Goal: Use online tool/utility: Utilize a website feature to perform a specific function

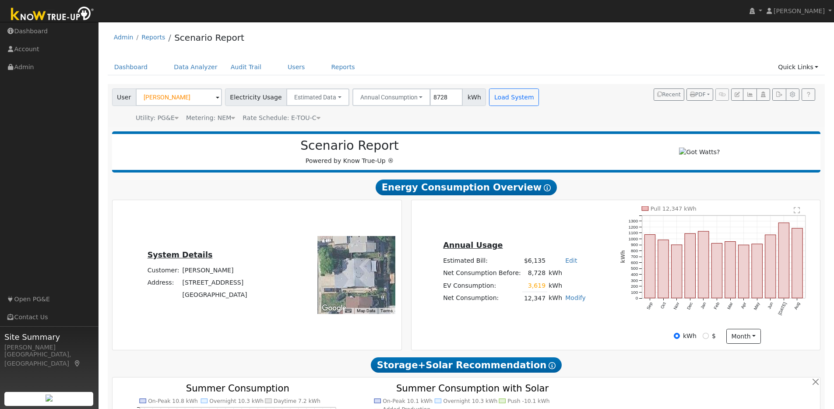
click at [62, 14] on img at bounding box center [53, 15] width 92 height 20
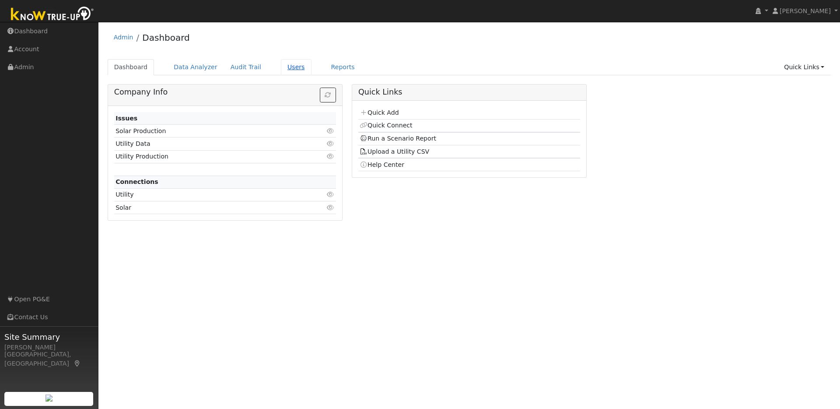
click at [291, 66] on link "Users" at bounding box center [296, 67] width 31 height 16
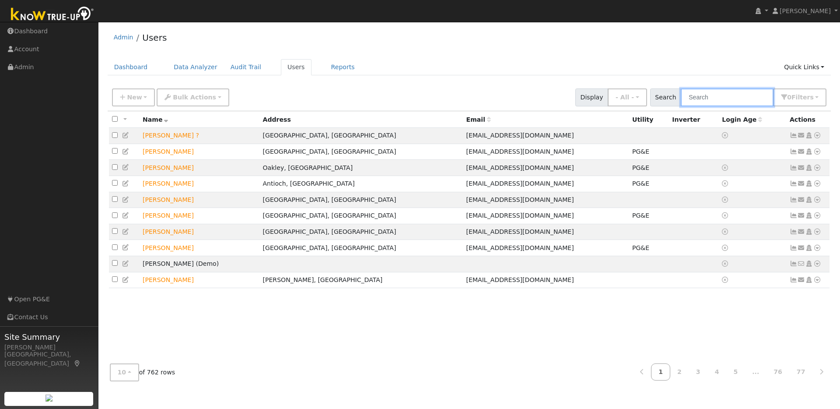
click at [710, 99] on input "text" at bounding box center [727, 97] width 93 height 18
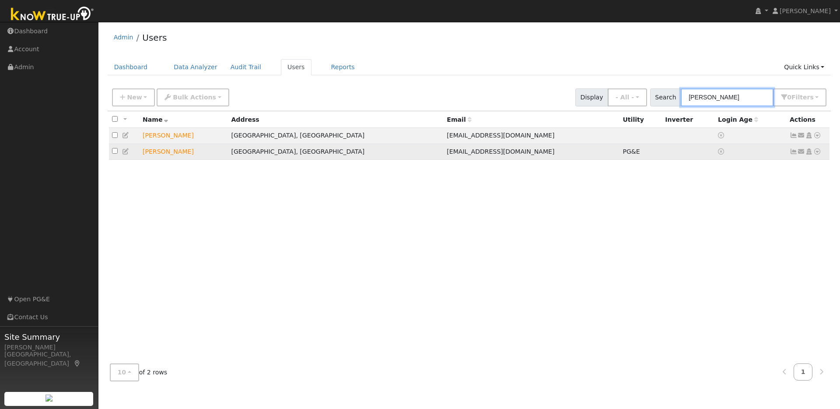
type input "cindy"
click at [215, 155] on td "Cindy Crutchfield" at bounding box center [184, 152] width 88 height 16
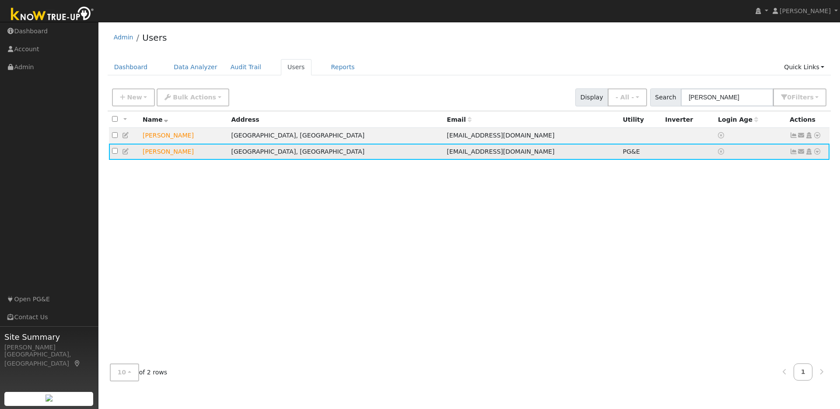
click at [170, 152] on td "Cindy Crutchfield" at bounding box center [184, 152] width 88 height 16
click at [110, 154] on td at bounding box center [124, 152] width 31 height 16
click at [116, 154] on input "checkbox" at bounding box center [115, 151] width 6 height 6
checkbox input "true"
click at [307, 154] on td "Discovery Bay, CA" at bounding box center [336, 152] width 216 height 16
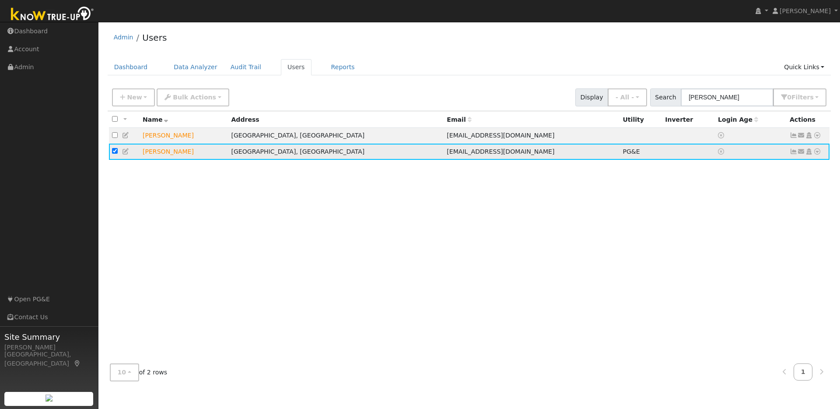
click at [620, 154] on td "PG&E" at bounding box center [641, 152] width 42 height 16
click at [816, 153] on icon at bounding box center [818, 151] width 8 height 6
click at [781, 167] on link "Data Analyzer" at bounding box center [788, 167] width 63 height 12
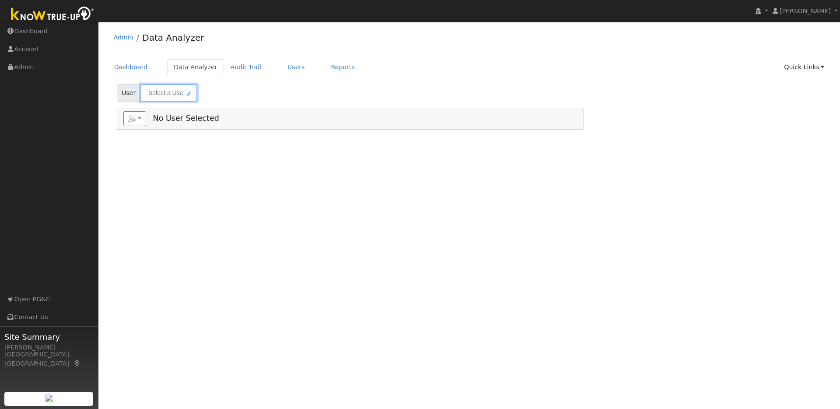
type input "[PERSON_NAME]"
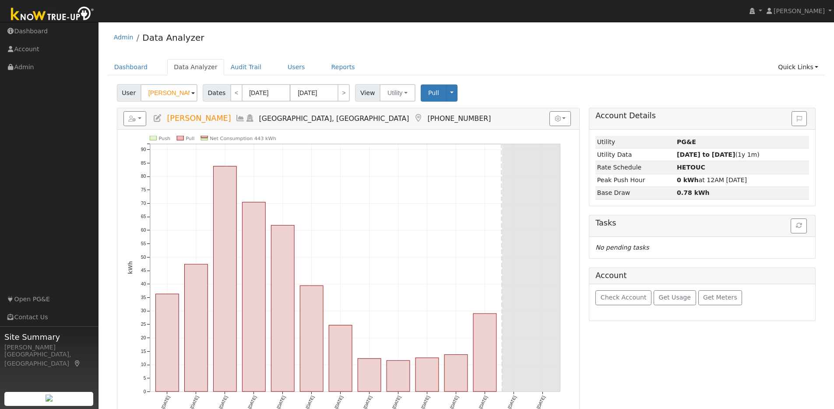
click at [157, 119] on icon at bounding box center [158, 118] width 10 height 8
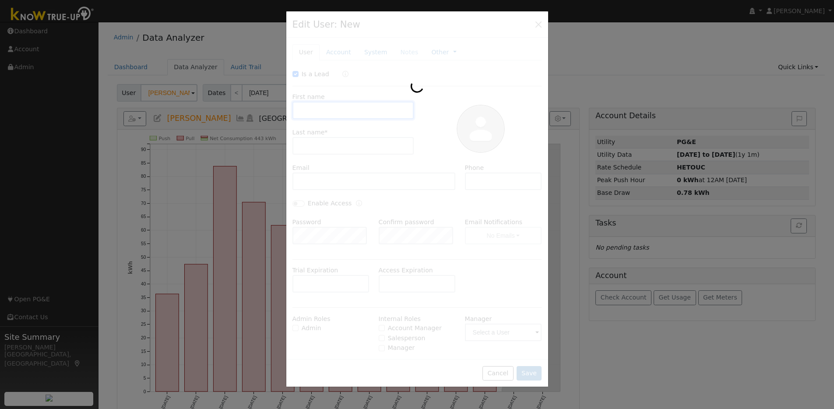
checkbox input "true"
type input "Cindy"
type input "Crutchfield"
type input "brentwoodbill@gmail.com"
type input "9257838233"
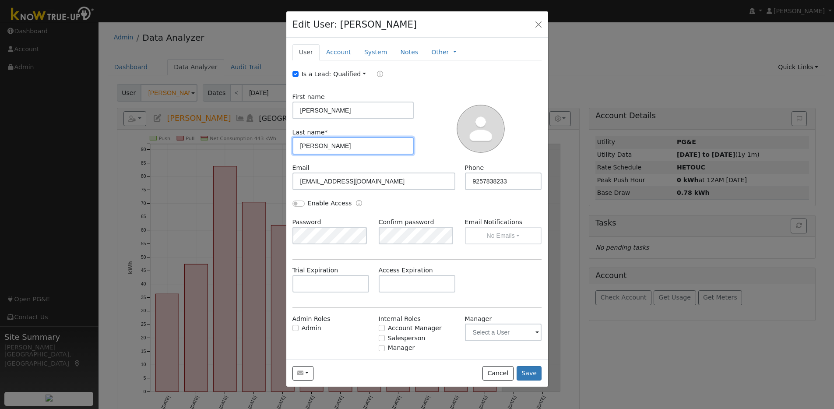
click at [309, 146] on input "Crutchfield" at bounding box center [353, 146] width 122 height 18
type input "Critchfield"
click at [529, 376] on button "Save" at bounding box center [528, 373] width 25 height 15
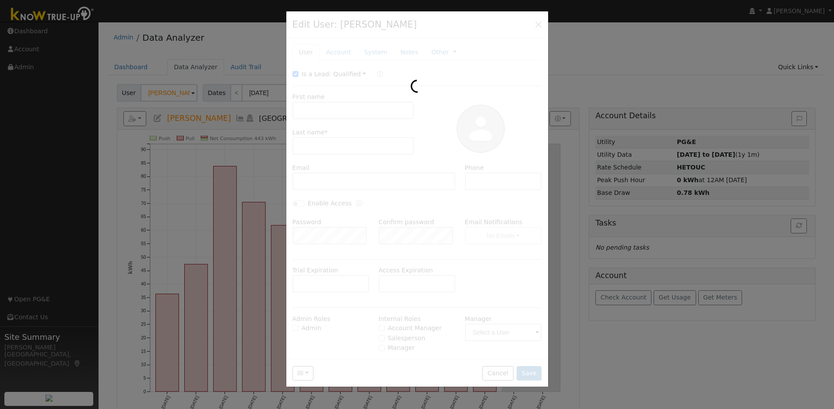
type input "Cindy Critchfield"
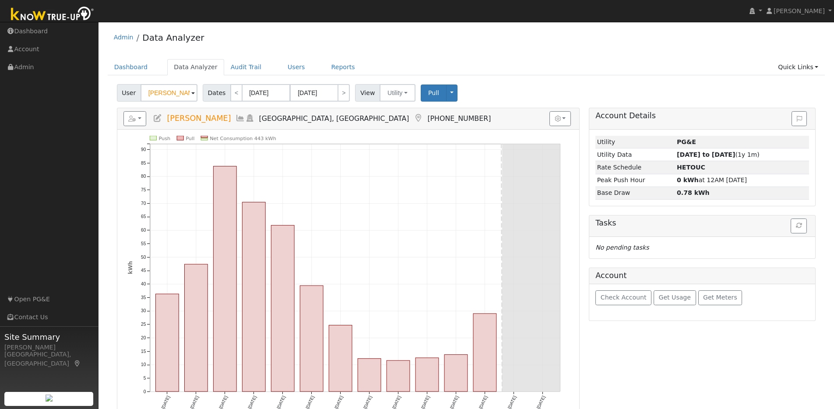
click at [192, 95] on span at bounding box center [193, 93] width 4 height 10
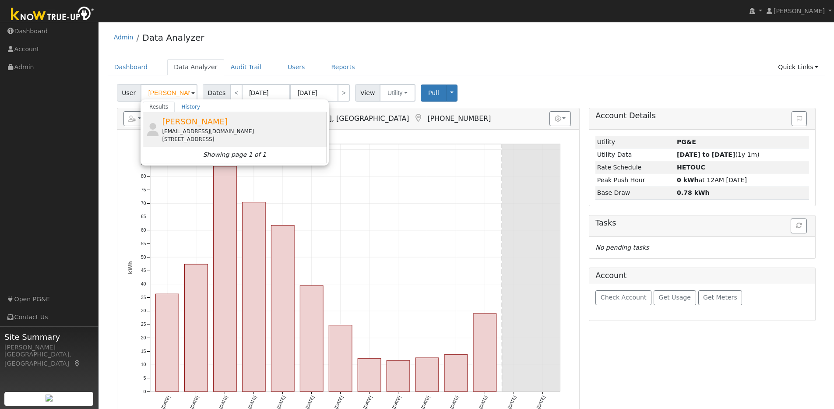
click at [238, 123] on div "Alexander Tiu a294598@icloud.com 1500 Gilboa Drive, Walnut Creek, CA 94598" at bounding box center [243, 130] width 162 height 28
type input "Alexander Tiu"
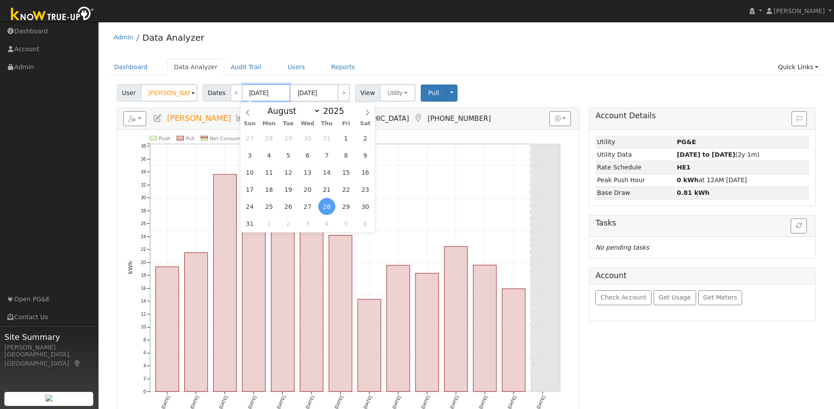
click at [282, 95] on input "08/28/2025" at bounding box center [266, 93] width 48 height 18
click at [346, 112] on span at bounding box center [349, 113] width 6 height 5
type input "2024"
click at [329, 207] on span "29" at bounding box center [326, 206] width 17 height 17
type input "08/29/2024"
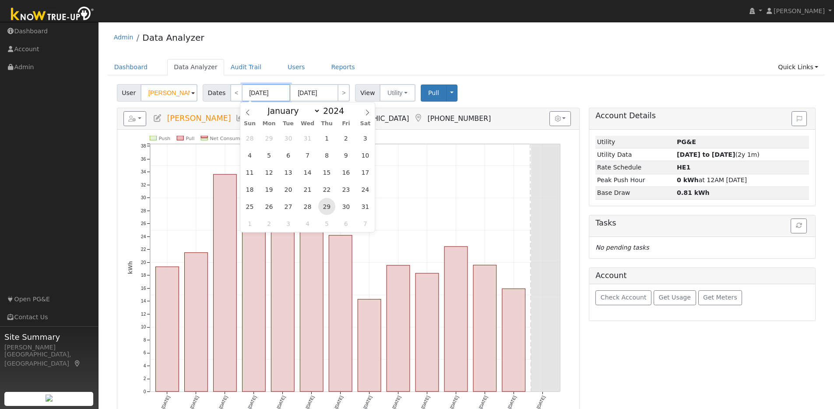
type input "09/11/2024"
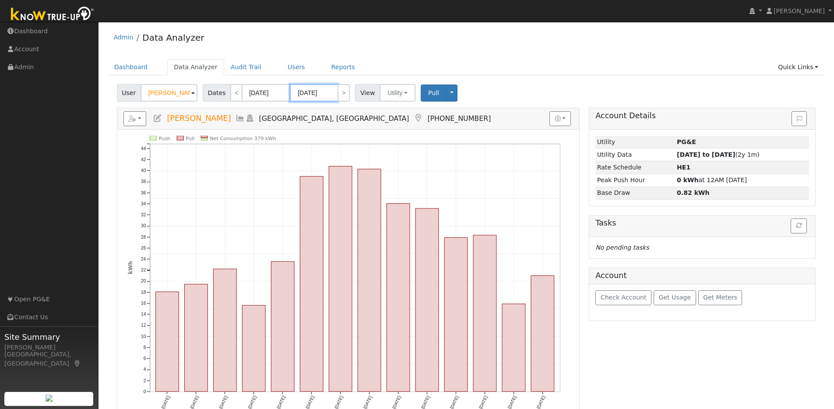
click at [331, 93] on input "09/11/2024" at bounding box center [314, 93] width 48 height 18
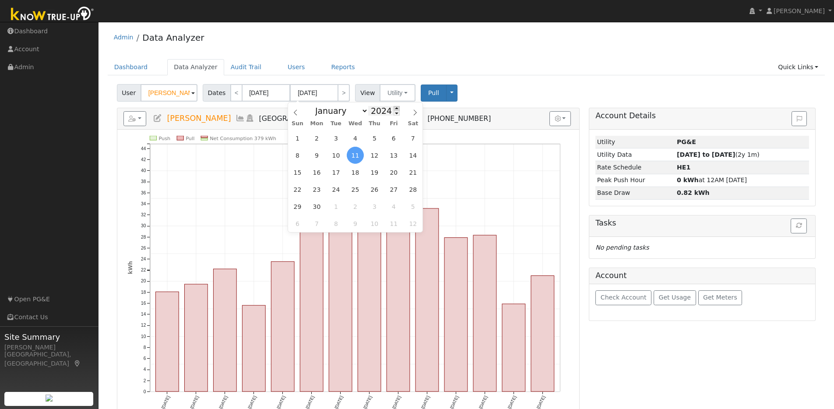
click at [394, 108] on span at bounding box center [397, 108] width 6 height 5
type input "2025"
click at [374, 155] on span "11" at bounding box center [374, 155] width 17 height 17
type input "09/11/2025"
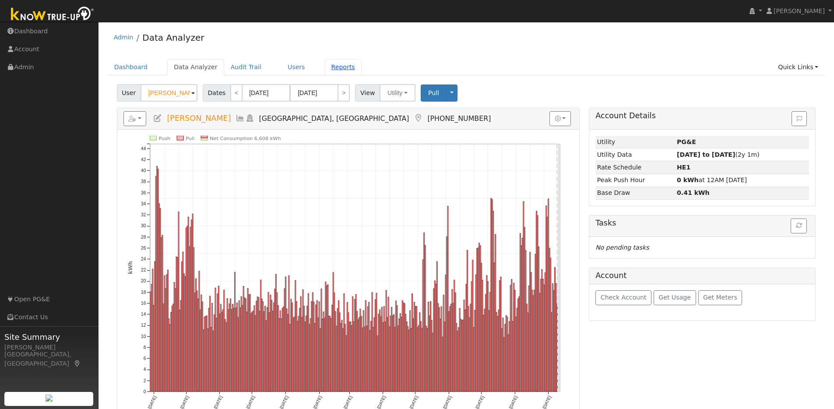
click at [339, 67] on link "Reports" at bounding box center [343, 67] width 37 height 16
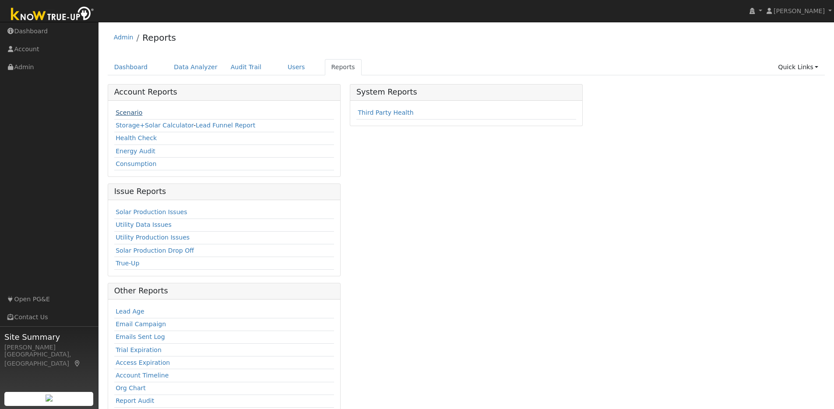
click at [135, 111] on link "Scenario" at bounding box center [129, 112] width 27 height 7
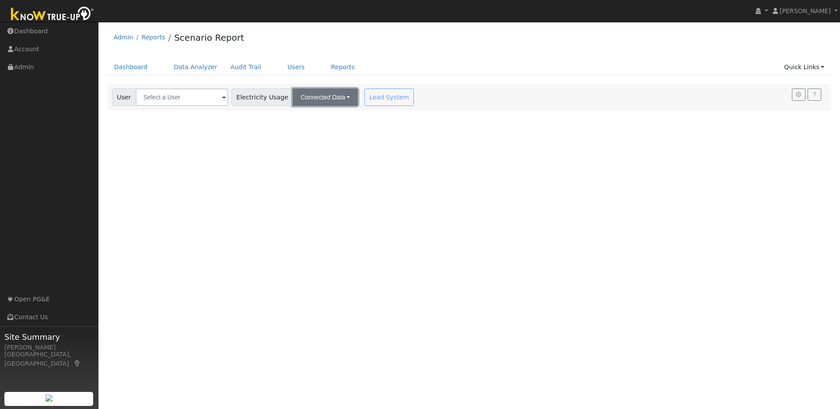
click at [335, 102] on button "Connected Data" at bounding box center [325, 97] width 65 height 18
click at [363, 100] on div "Load System" at bounding box center [390, 97] width 55 height 18
click at [205, 98] on input "text" at bounding box center [182, 97] width 93 height 18
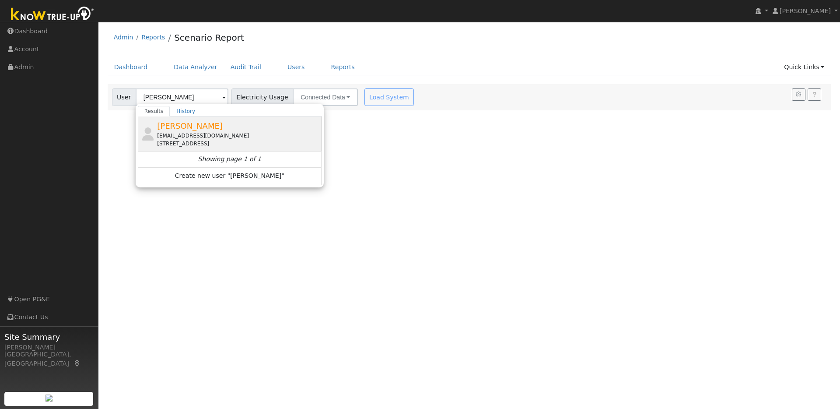
click at [227, 127] on div "[PERSON_NAME] [EMAIL_ADDRESS][DOMAIN_NAME] [STREET_ADDRESS]" at bounding box center [238, 134] width 162 height 28
type input "[PERSON_NAME]"
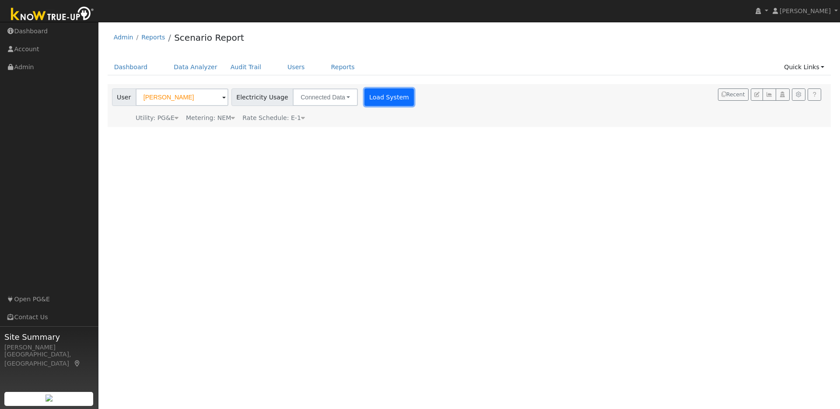
click at [378, 98] on button "Load System" at bounding box center [390, 97] width 50 height 18
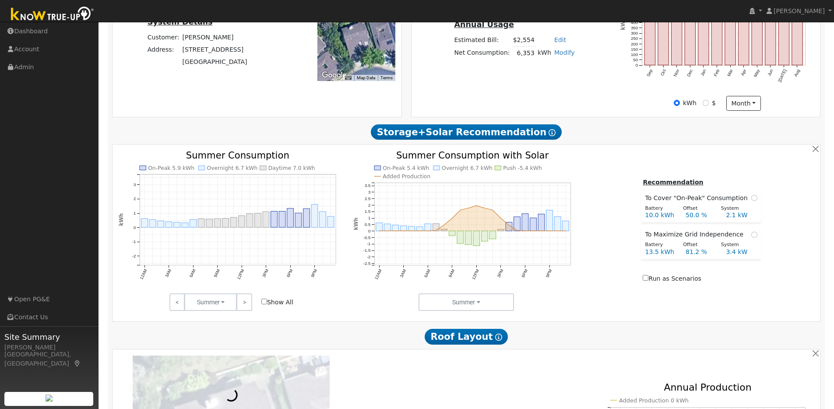
scroll to position [394, 0]
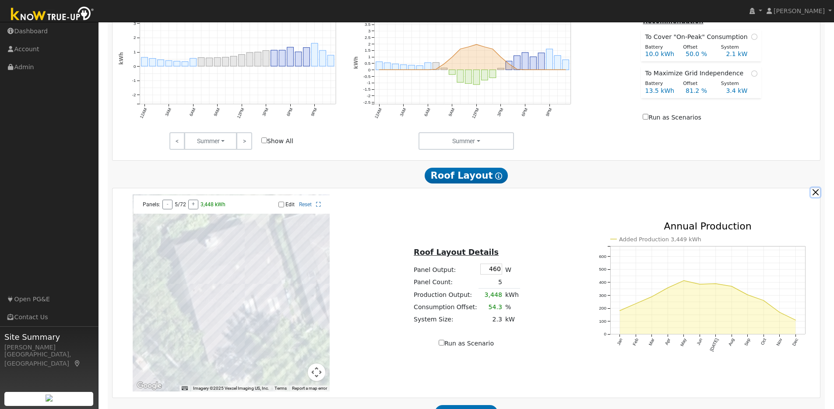
click at [817, 197] on button "button" at bounding box center [815, 192] width 9 height 9
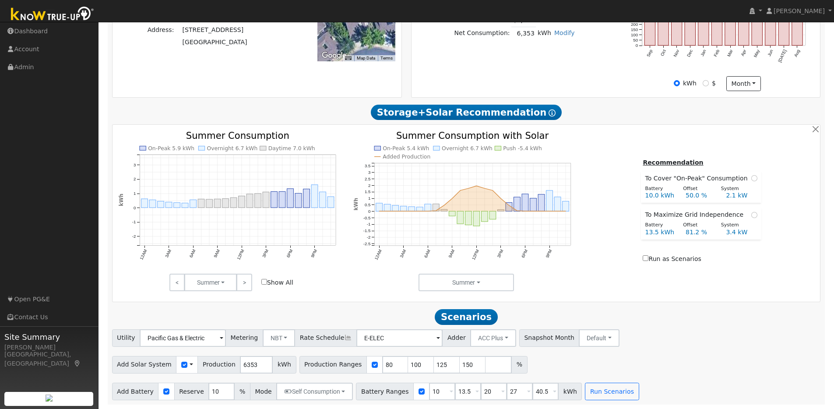
scroll to position [256, 0]
drag, startPoint x: 385, startPoint y: 365, endPoint x: 369, endPoint y: 365, distance: 16.6
click at [369, 365] on div "Production Ranges 80 100 125 150 %" at bounding box center [413, 365] width 228 height 18
type input "100"
type input "125"
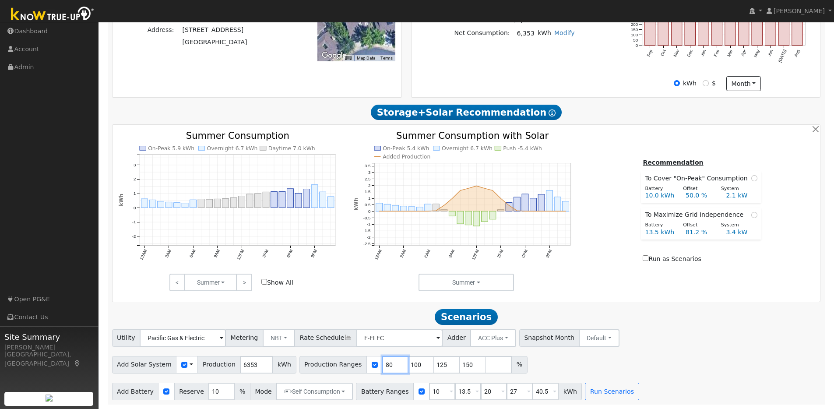
type input "150"
click at [392, 362] on input "101" at bounding box center [395, 365] width 26 height 18
click at [391, 362] on input "102" at bounding box center [395, 365] width 26 height 18
click at [391, 362] on input "103" at bounding box center [395, 365] width 26 height 18
click at [391, 362] on input "104" at bounding box center [395, 365] width 26 height 18
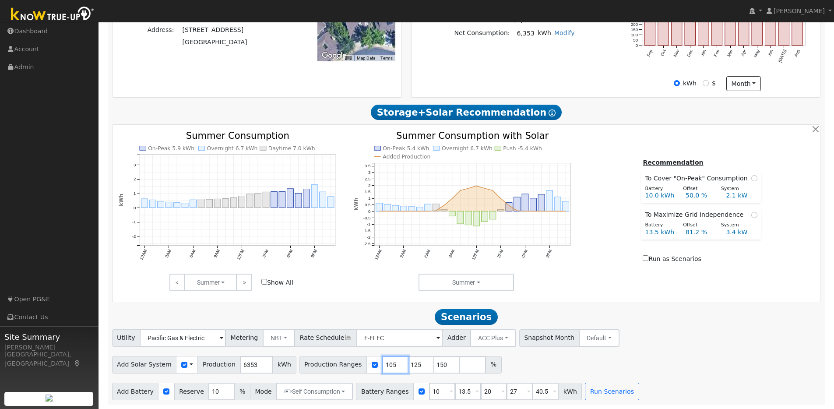
click at [391, 362] on input "105" at bounding box center [395, 365] width 26 height 18
click at [391, 362] on input "106" at bounding box center [395, 365] width 26 height 18
click at [391, 362] on input "107" at bounding box center [395, 365] width 26 height 18
click at [391, 362] on input "108" at bounding box center [395, 365] width 26 height 18
click at [391, 362] on input "109" at bounding box center [395, 365] width 26 height 18
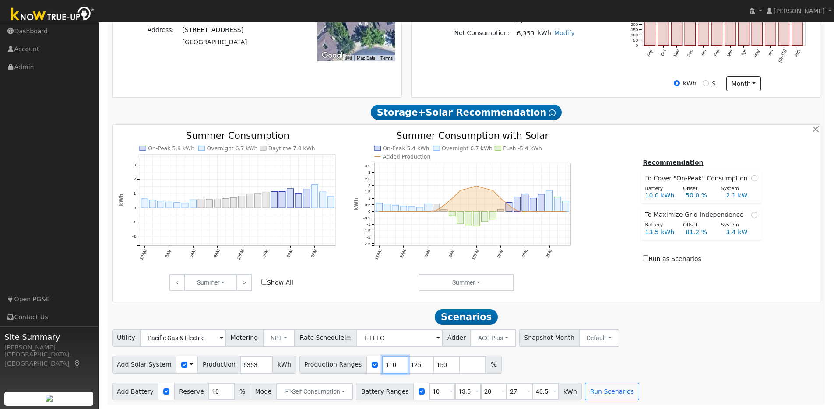
click at [391, 362] on input "110" at bounding box center [395, 365] width 26 height 18
type input "111"
click at [391, 362] on input "111" at bounding box center [395, 365] width 26 height 18
drag, startPoint x: 529, startPoint y: 391, endPoint x: 548, endPoint y: 392, distance: 19.7
click at [548, 392] on span "40.5 Overrides Reserve % Mode None None Self Consumption Peak Savings ACC High …" at bounding box center [545, 392] width 26 height 18
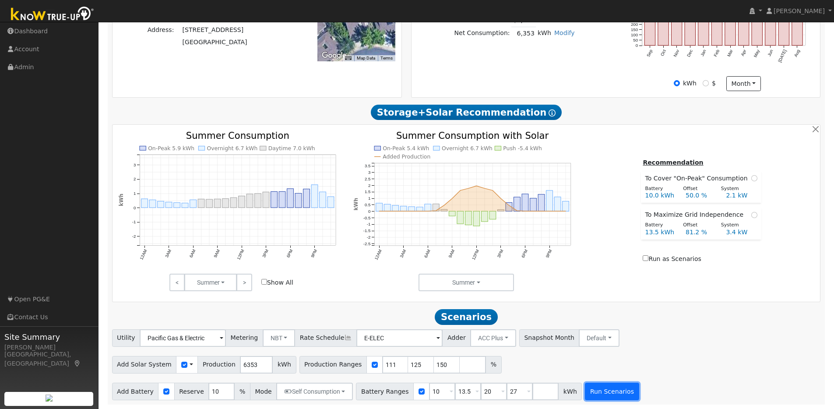
click at [609, 397] on button "Run Scenarios" at bounding box center [612, 392] width 54 height 18
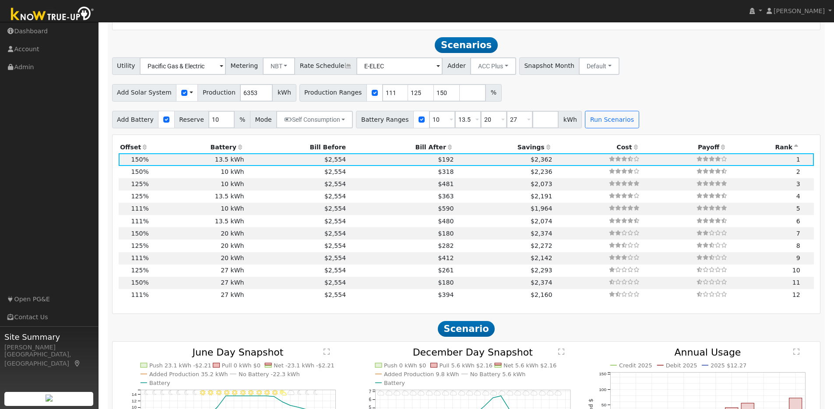
scroll to position [538, 0]
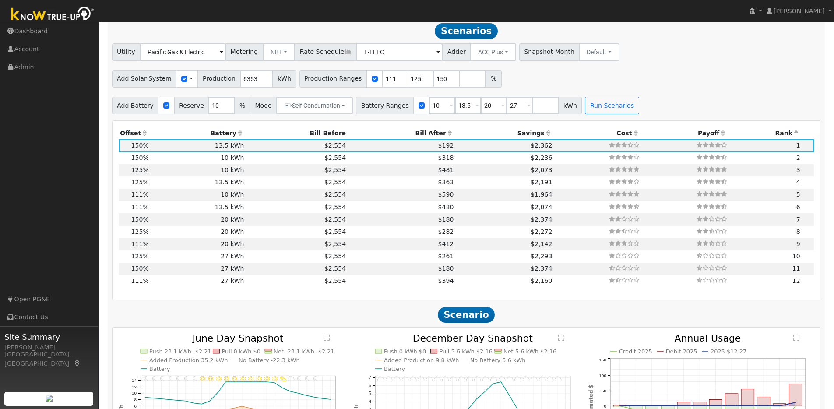
click at [145, 134] on icon at bounding box center [145, 133] width 8 height 6
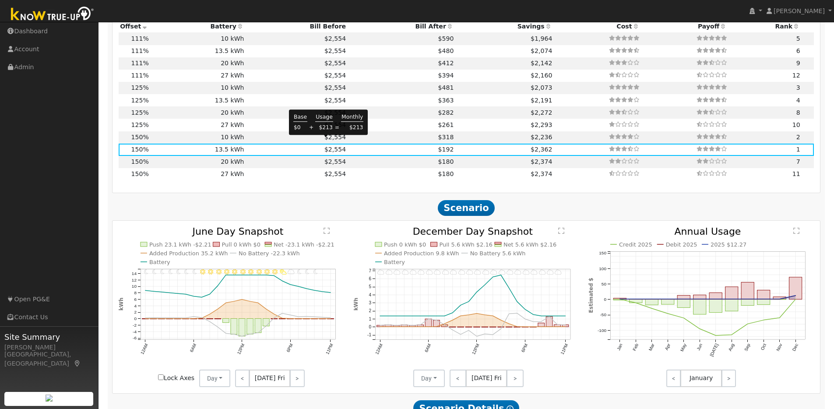
scroll to position [736, 0]
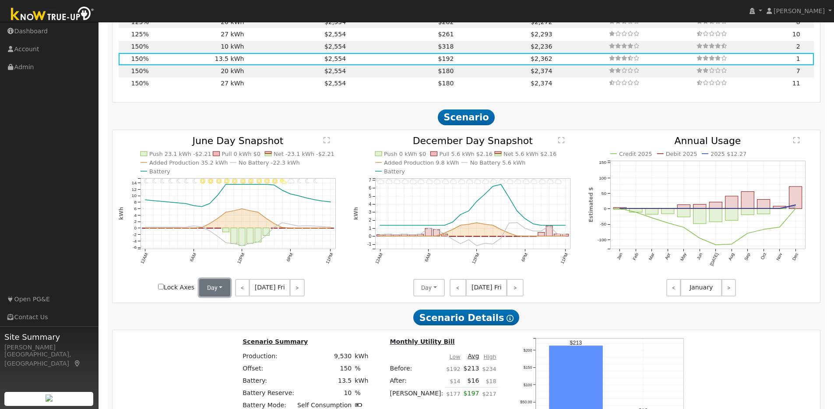
click at [218, 292] on button "Day" at bounding box center [215, 288] width 32 height 18
drag, startPoint x: 216, startPoint y: 321, endPoint x: 274, endPoint y: 320, distance: 58.2
click at [217, 321] on link "Month Average" at bounding box center [230, 319] width 61 height 12
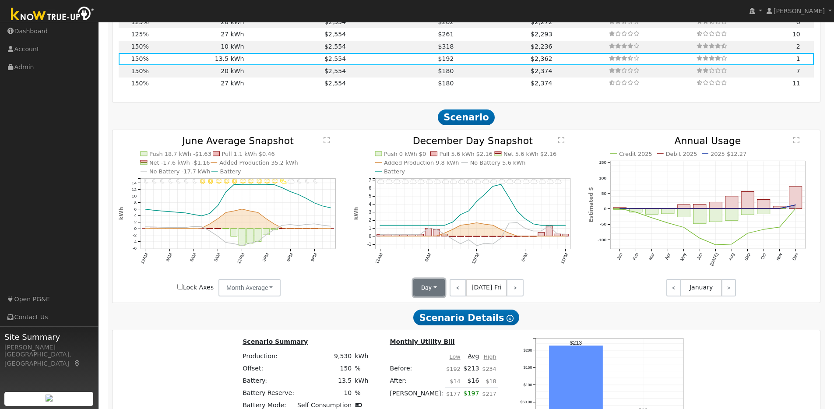
click at [439, 288] on button "Day" at bounding box center [429, 288] width 32 height 18
click at [438, 324] on link "Month Average" at bounding box center [444, 319] width 61 height 12
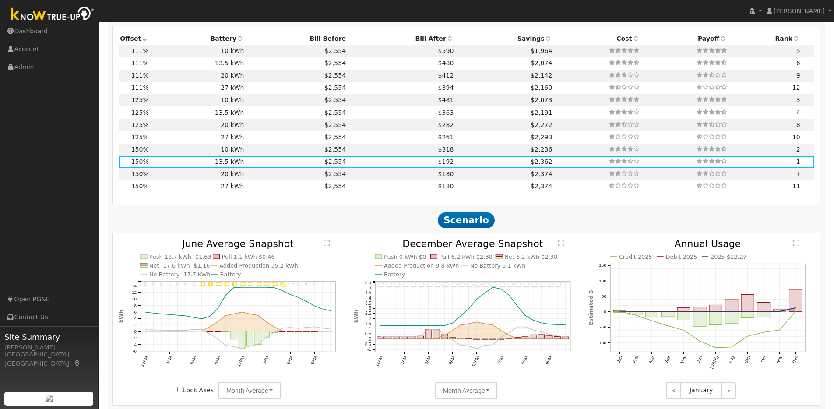
scroll to position [626, 0]
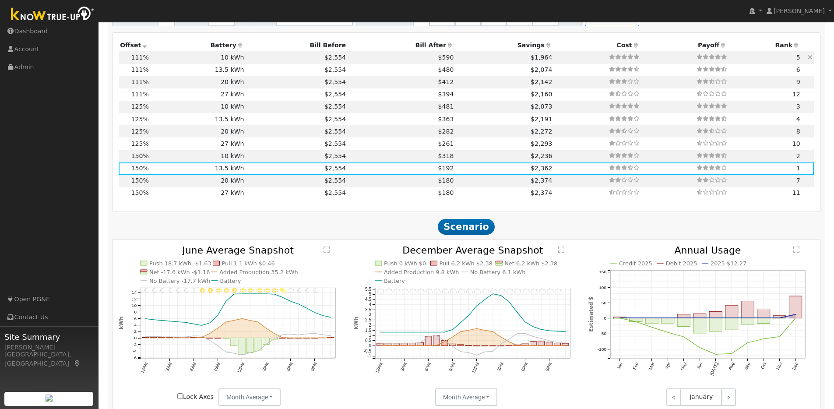
click at [167, 62] on td "10 kWh" at bounding box center [197, 57] width 95 height 12
type input "4.7"
type input "$14,574"
type input "$10,100"
type input "$7,402"
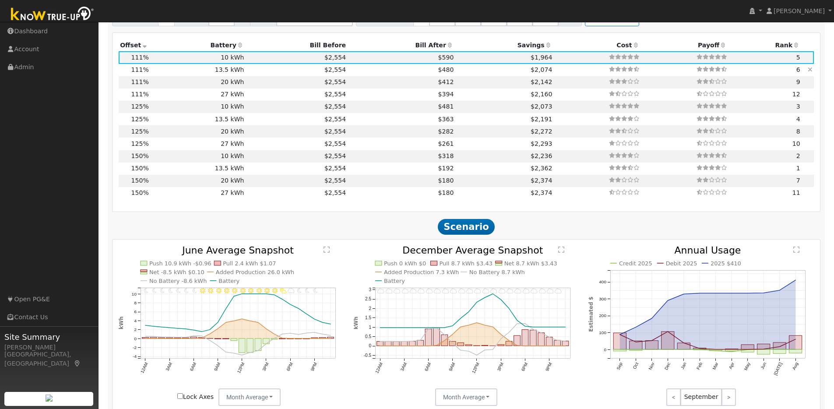
click at [172, 75] on td "13.5 kWh" at bounding box center [197, 70] width 95 height 12
type input "$13,635"
type input "$8,463"
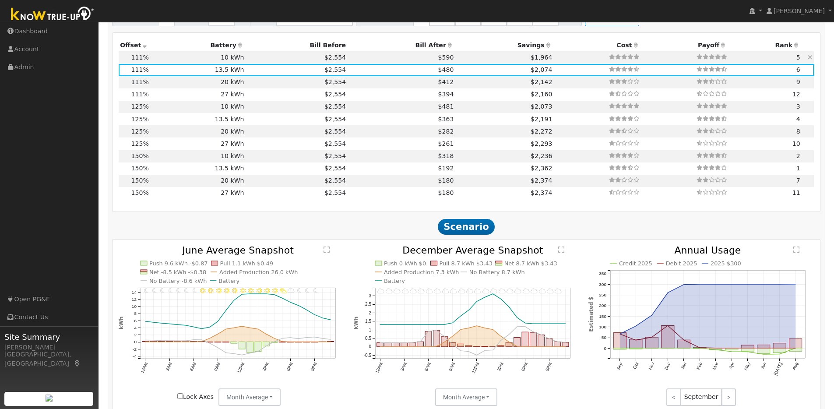
click at [172, 62] on td "10 kWh" at bounding box center [197, 57] width 95 height 12
type input "$10,100"
type input "$7,402"
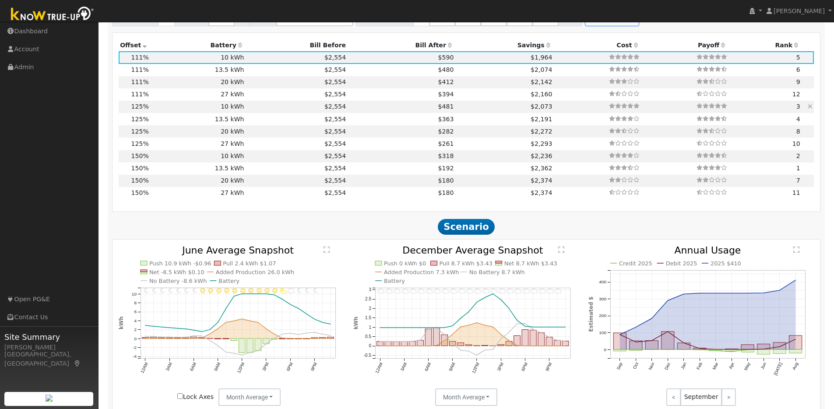
click at [152, 111] on td "10 kWh" at bounding box center [197, 107] width 95 height 12
type input "5.3"
type input "$16,411"
type input "$7,953"
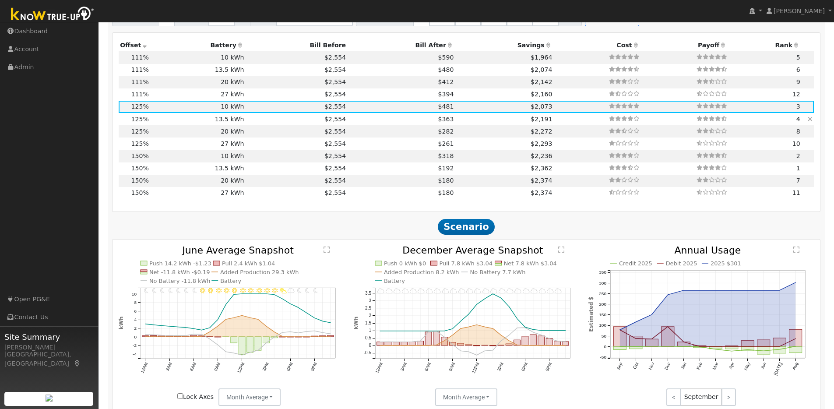
click at [162, 125] on td "13.5 kWh" at bounding box center [197, 119] width 95 height 12
type input "$13,635"
type input "$9,014"
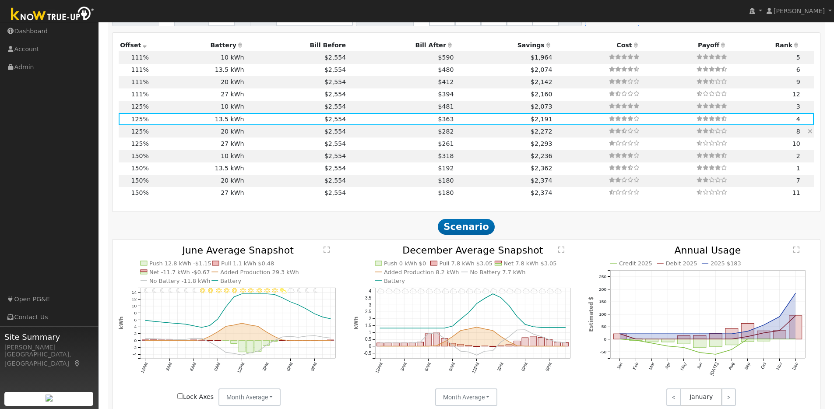
click at [165, 136] on td "20 kWh" at bounding box center [197, 131] width 95 height 12
type input "$20,200"
type input "$10,983"
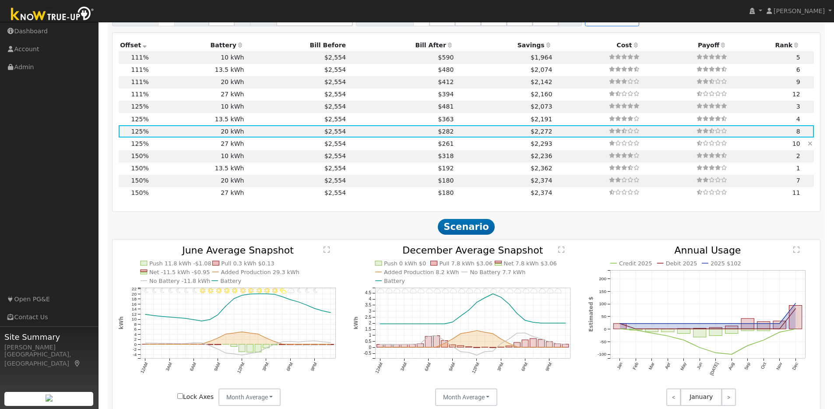
click at [166, 150] on td "27 kWh" at bounding box center [197, 143] width 95 height 12
type input "$27,270"
type input "$13,104"
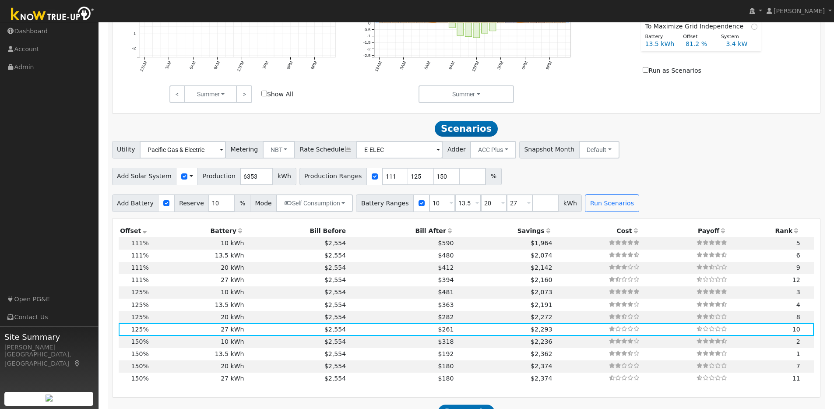
scroll to position [439, 0]
drag, startPoint x: 254, startPoint y: 183, endPoint x: 236, endPoint y: 181, distance: 18.4
click at [240, 181] on input "6353" at bounding box center [256, 178] width 33 height 18
click at [524, 182] on div "Add Solar System Use CSV Data Production 10000 kWh Production Ranges 111 125 15…" at bounding box center [466, 176] width 712 height 21
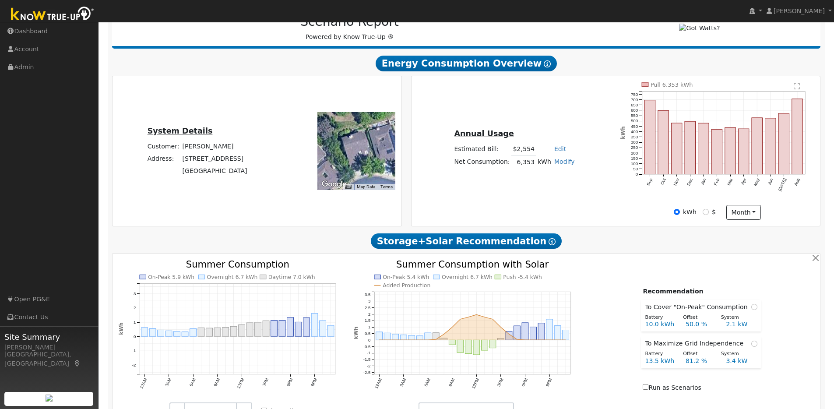
scroll to position [470, 0]
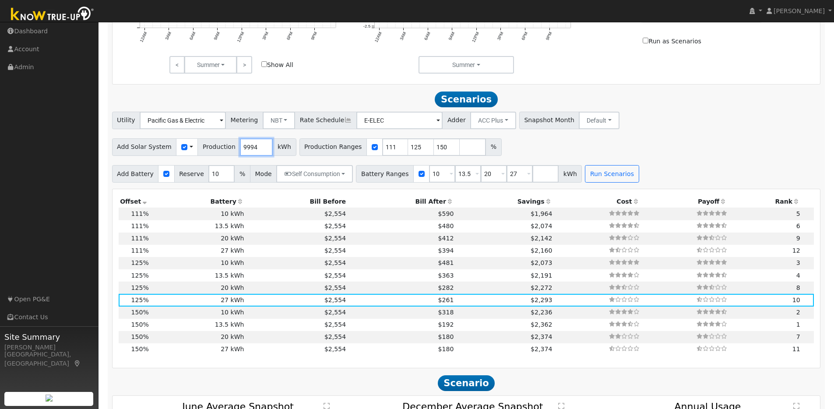
type input "9994"
click at [260, 154] on input "9994" at bounding box center [256, 147] width 33 height 18
drag, startPoint x: 254, startPoint y: 151, endPoint x: 228, endPoint y: 151, distance: 25.8
click at [228, 151] on div "Add Solar System Use CSV Data Production 9994 kWh" at bounding box center [204, 147] width 184 height 18
type input "6335"
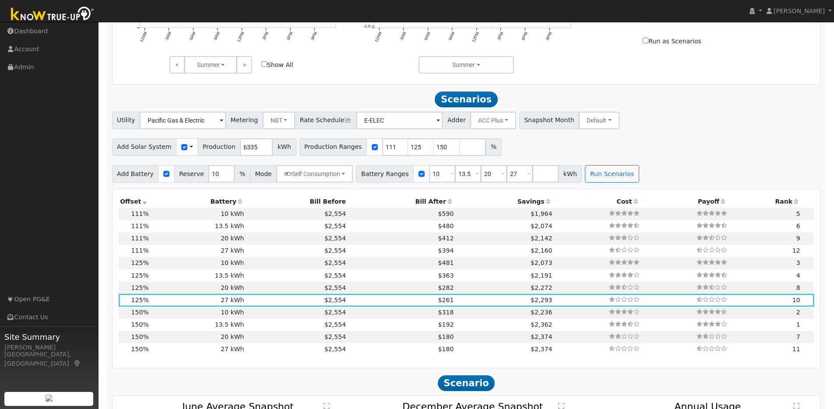
click at [543, 138] on div "Utility Pacific Gas & Electric Metering NBT NEM NBT Rate Schedule E-ELEC Adder …" at bounding box center [466, 147] width 718 height 71
click at [593, 176] on button "Run Scenarios" at bounding box center [612, 174] width 54 height 18
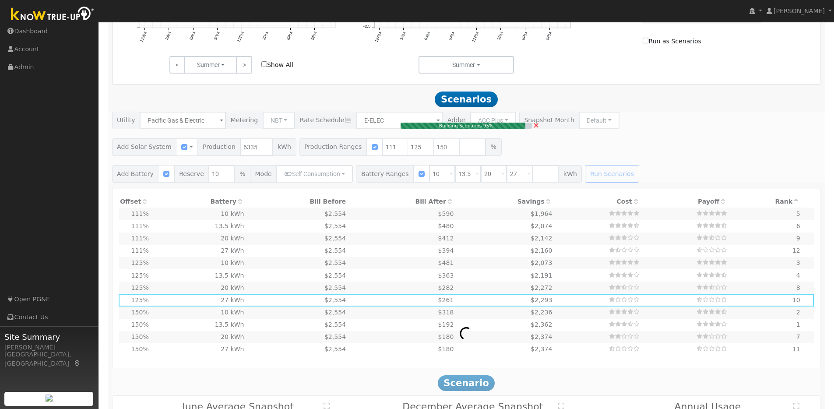
type input "6.3"
type input "$19,637"
type input "$13,635"
type input "$9,982"
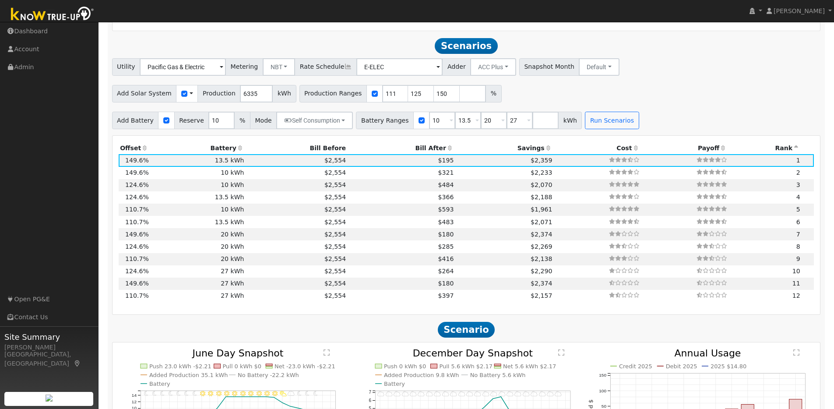
scroll to position [490, 0]
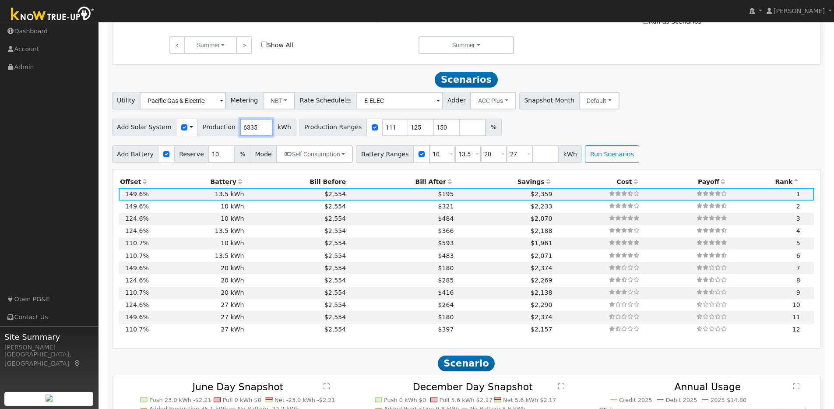
drag, startPoint x: 252, startPoint y: 132, endPoint x: 234, endPoint y: 131, distance: 17.5
click at [240, 131] on input "6335" at bounding box center [256, 128] width 33 height 18
type input "9500"
click at [587, 156] on button "Run Scenarios" at bounding box center [612, 154] width 54 height 18
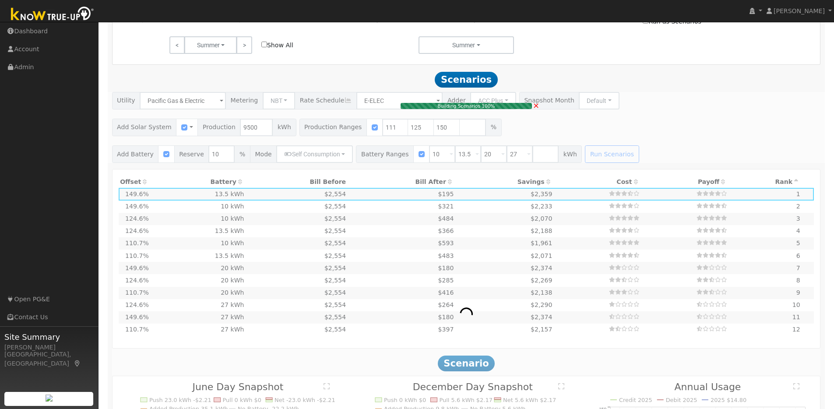
type input "7.9"
type input "$24,542"
type input "$10,100"
type input "$10,393"
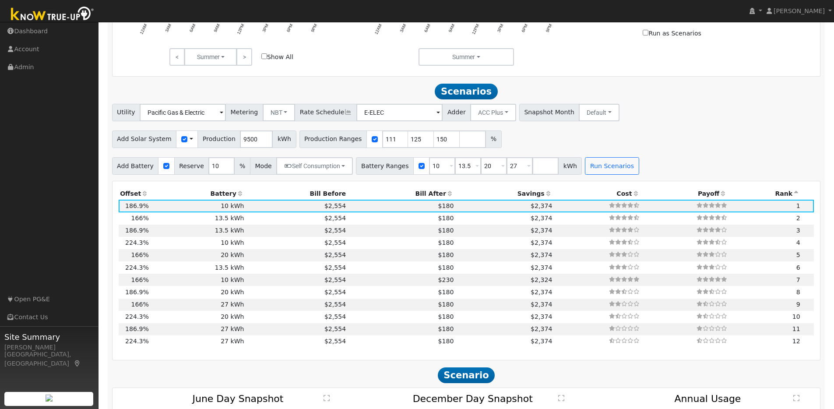
scroll to position [473, 0]
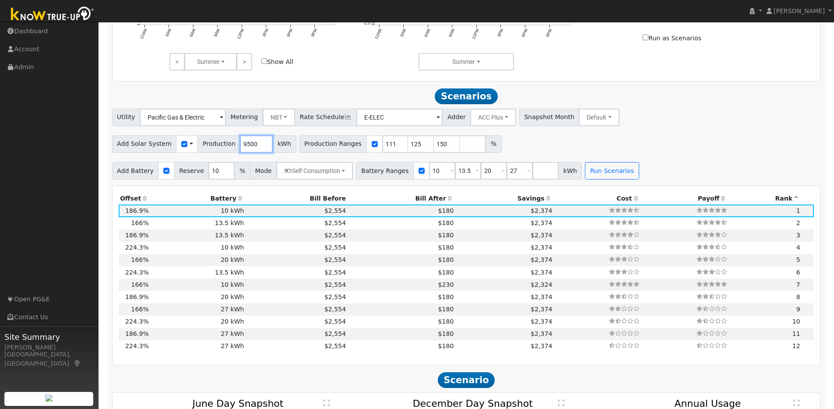
drag, startPoint x: 252, startPoint y: 148, endPoint x: 218, endPoint y: 148, distance: 33.7
click at [216, 148] on div "Add Solar System Use CSV Data Production 9500 kWh" at bounding box center [204, 144] width 184 height 18
type input "6335"
click at [595, 173] on button "Run Scenarios" at bounding box center [612, 171] width 54 height 18
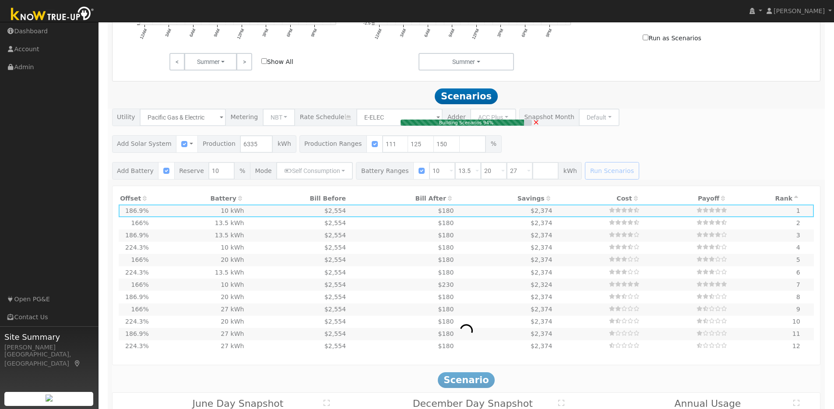
type input "6.3"
type input "$19,637"
type input "$13,635"
type input "$9,982"
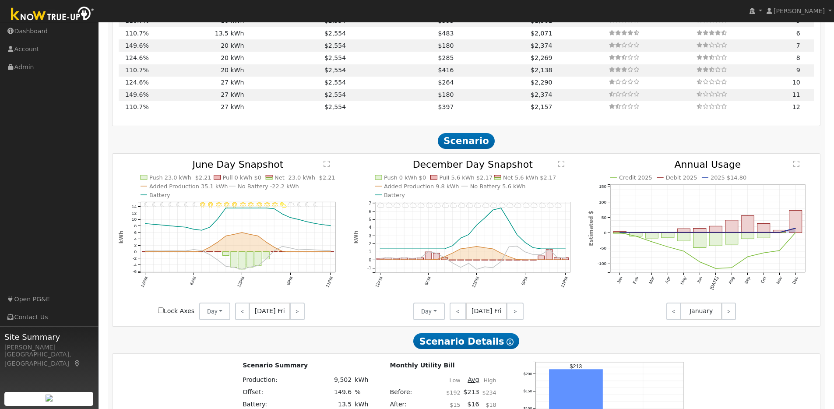
scroll to position [752, 0]
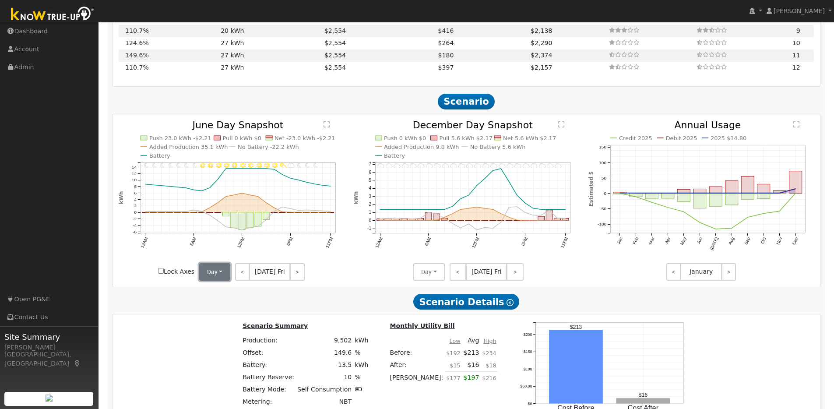
click at [224, 278] on button "Day" at bounding box center [215, 272] width 32 height 18
click at [219, 305] on link "Month Average" at bounding box center [230, 303] width 61 height 12
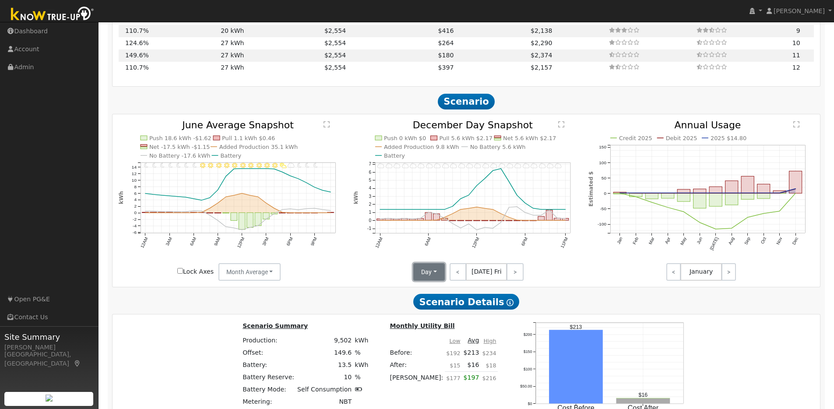
click at [436, 271] on button "Day" at bounding box center [429, 272] width 32 height 18
click at [436, 308] on link "Month Average" at bounding box center [444, 303] width 61 height 12
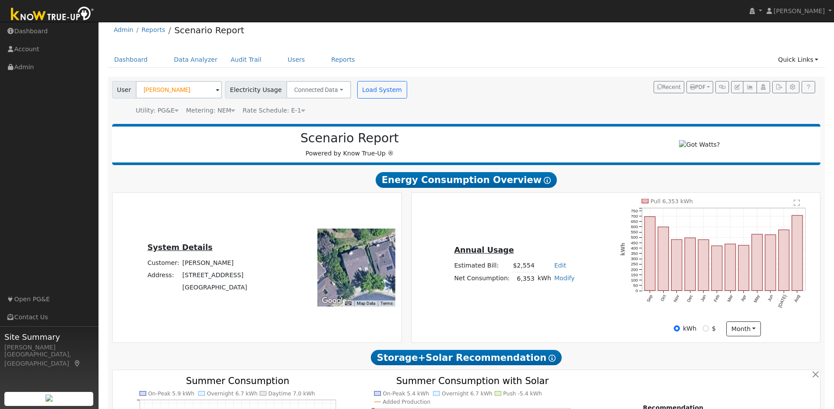
scroll to position [0, 0]
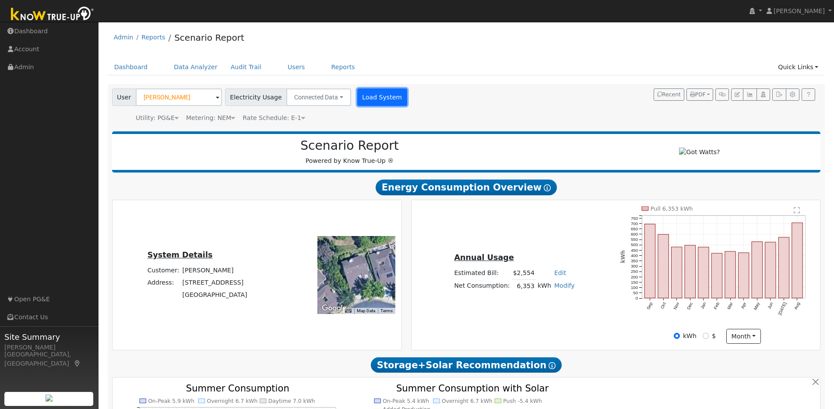
click at [372, 102] on button "Load System" at bounding box center [382, 97] width 50 height 18
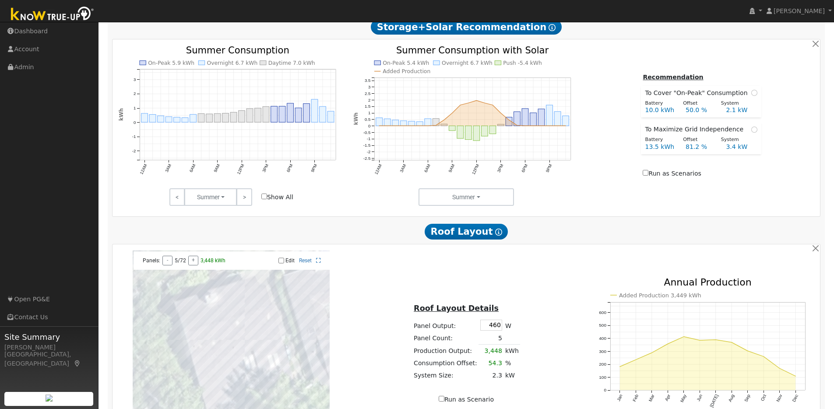
scroll to position [432, 0]
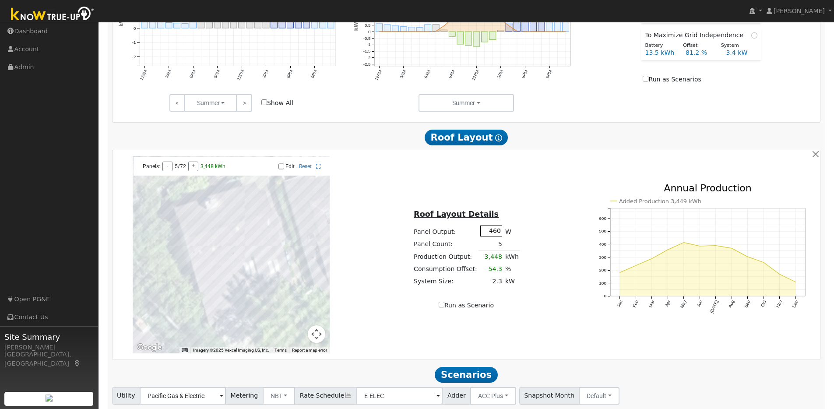
click at [494, 233] on input "460" at bounding box center [491, 230] width 22 height 11
type input "440"
click at [281, 169] on input "Edit" at bounding box center [281, 166] width 6 height 6
checkbox input "true"
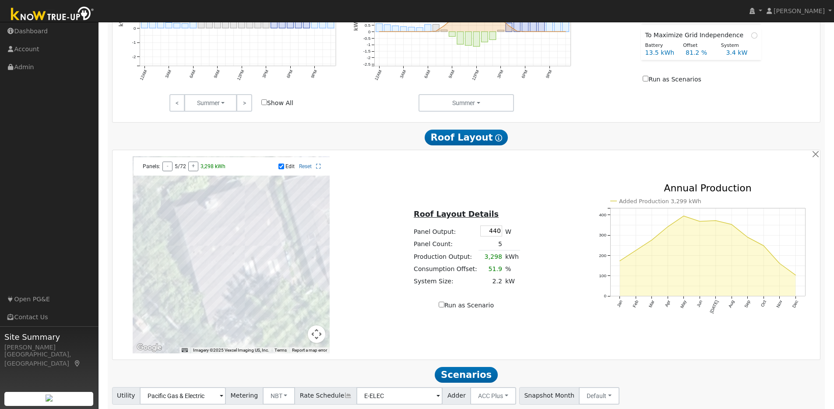
click at [225, 256] on div at bounding box center [231, 254] width 197 height 197
click at [216, 259] on div at bounding box center [231, 254] width 197 height 197
click at [196, 255] on div at bounding box center [231, 254] width 197 height 197
drag, startPoint x: 203, startPoint y: 253, endPoint x: 212, endPoint y: 252, distance: 9.2
click at [203, 253] on div at bounding box center [231, 254] width 197 height 197
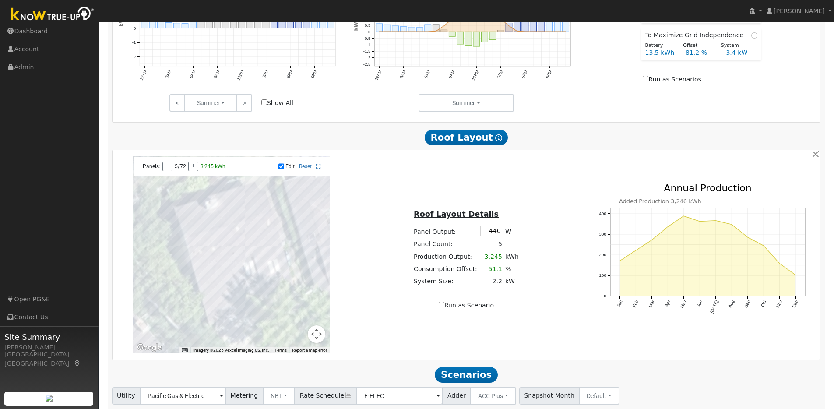
click at [263, 232] on div at bounding box center [231, 254] width 197 height 197
click at [254, 235] on div at bounding box center [231, 254] width 197 height 197
click at [247, 238] on div at bounding box center [231, 254] width 197 height 197
click at [239, 242] on div at bounding box center [231, 254] width 197 height 197
click at [242, 254] on div at bounding box center [231, 254] width 197 height 197
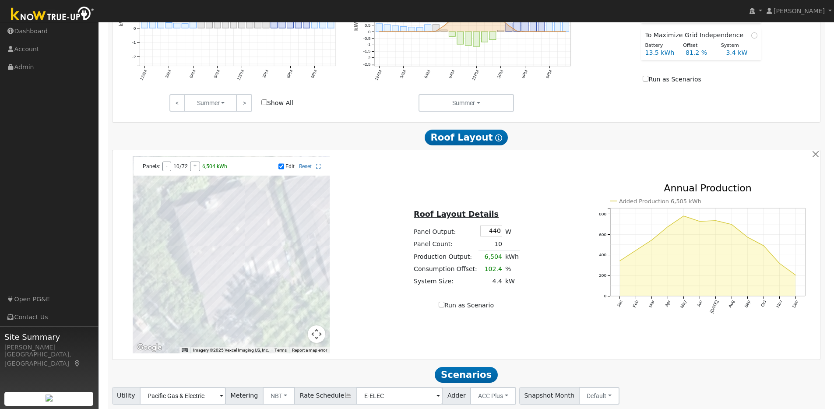
click at [250, 251] on div at bounding box center [231, 254] width 197 height 197
click at [256, 249] on div at bounding box center [231, 254] width 197 height 197
click at [266, 247] on div at bounding box center [231, 254] width 197 height 197
click at [236, 254] on div at bounding box center [231, 254] width 197 height 197
click at [214, 247] on div at bounding box center [231, 254] width 197 height 197
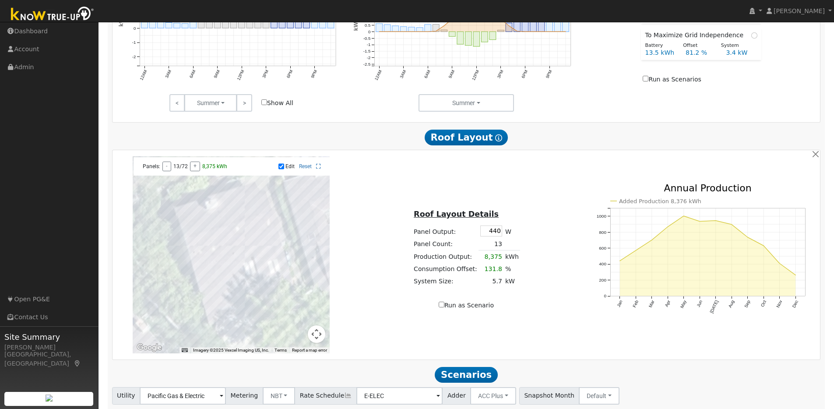
click at [210, 250] on div at bounding box center [231, 254] width 197 height 197
click at [221, 261] on div at bounding box center [231, 254] width 197 height 197
click at [443, 307] on input "Run as Scenario" at bounding box center [442, 305] width 6 height 6
checkbox input "true"
type input "7082"
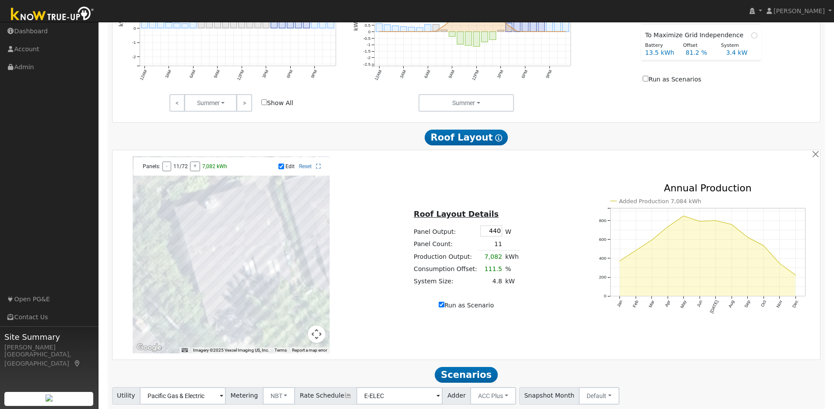
type input "100"
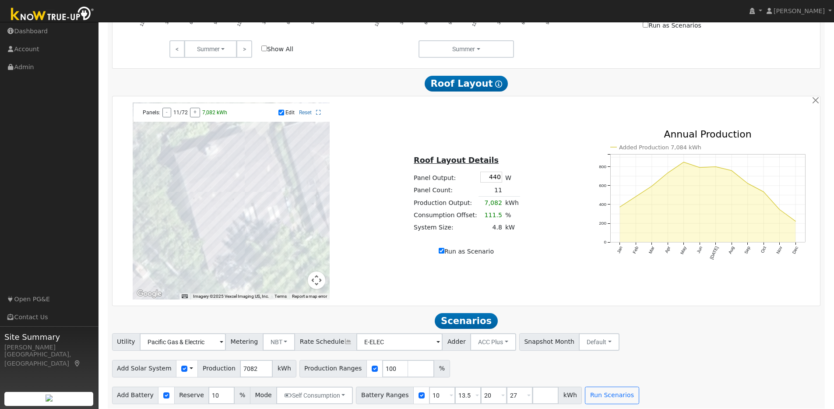
scroll to position [494, 0]
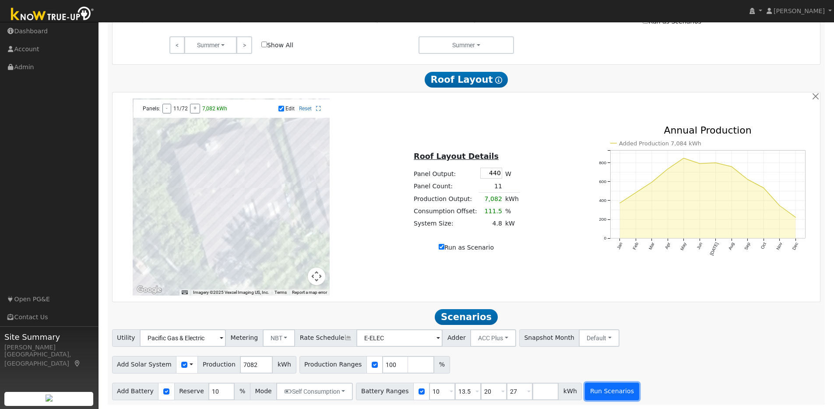
click at [600, 389] on button "Run Scenarios" at bounding box center [612, 392] width 54 height 18
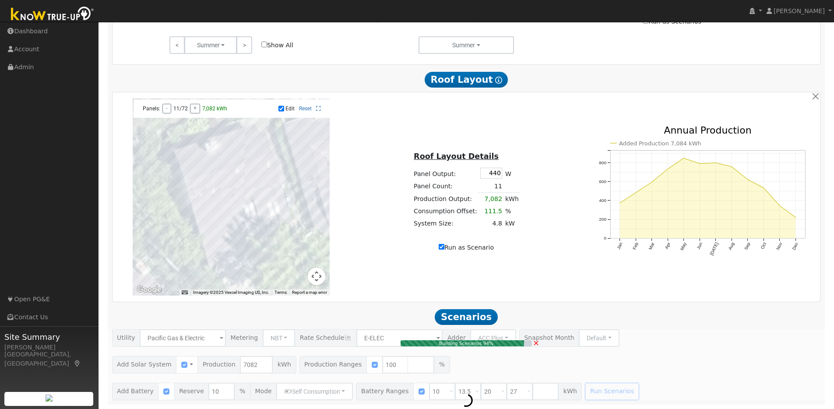
type input "4.8"
type input "$14,880"
type input "$8,555"
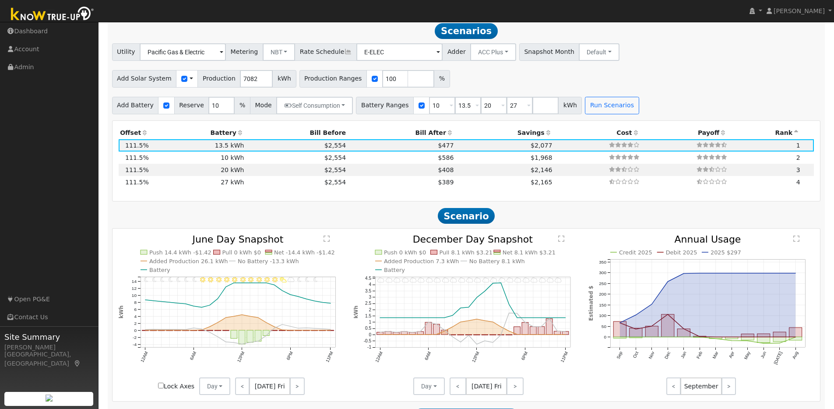
scroll to position [776, 0]
click at [226, 391] on button "Day" at bounding box center [215, 386] width 32 height 18
click at [215, 372] on link "Month Average" at bounding box center [230, 366] width 61 height 12
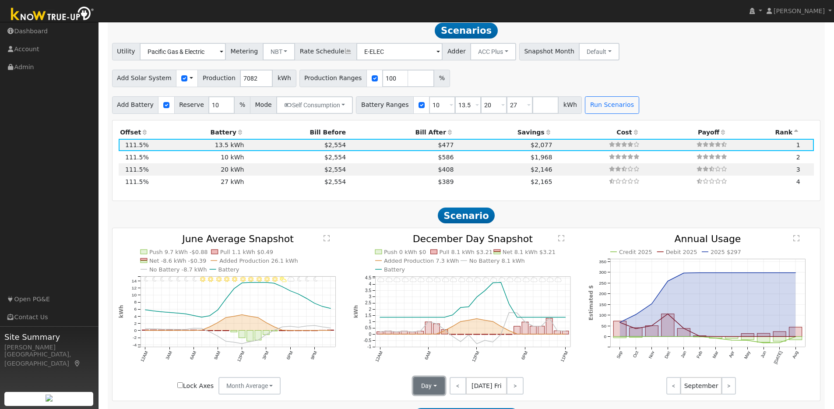
click at [428, 391] on button "Day" at bounding box center [429, 386] width 32 height 18
click at [431, 372] on link "Month Average" at bounding box center [444, 366] width 61 height 12
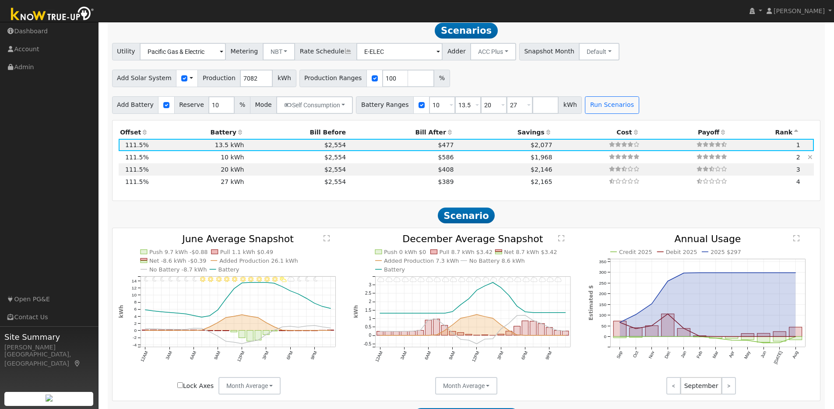
click at [196, 161] on td "10 kWh" at bounding box center [197, 157] width 95 height 12
type input "$10,100"
type input "$7,494"
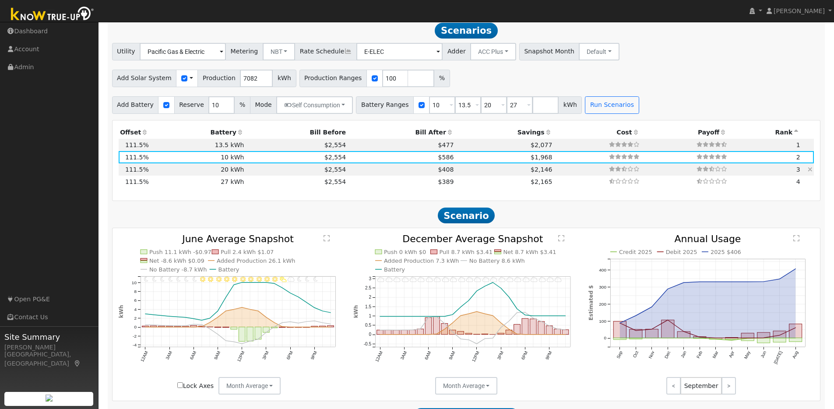
click at [202, 176] on td "20 kWh" at bounding box center [197, 169] width 95 height 12
type input "$20,200"
type input "$10,524"
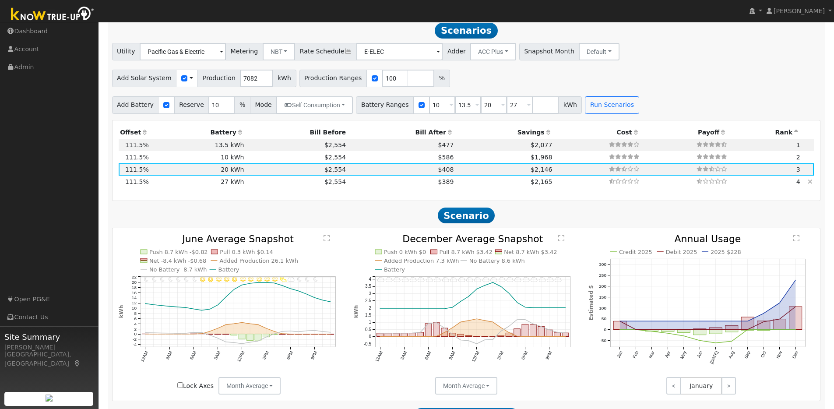
click at [207, 187] on td "27 kWh" at bounding box center [197, 182] width 95 height 12
type input "$27,270"
type input "$12,645"
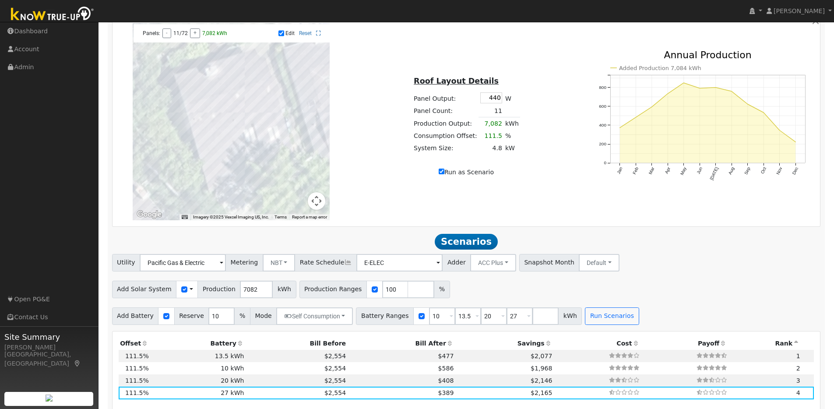
scroll to position [571, 0]
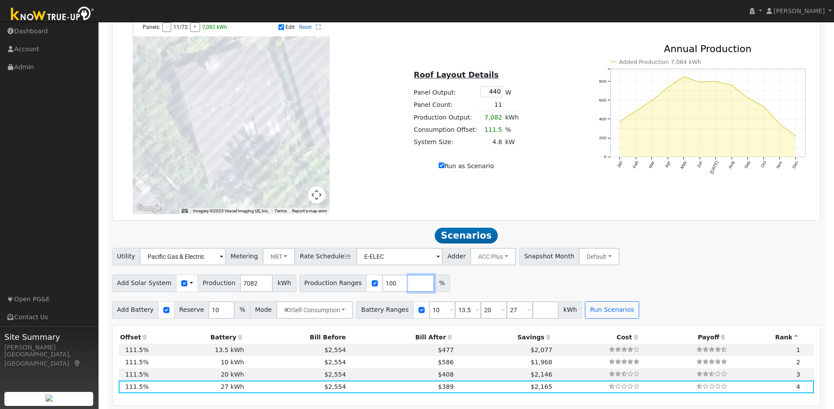
click at [408, 287] on input "number" at bounding box center [421, 283] width 26 height 18
type input "125"
click at [460, 292] on span "%" at bounding box center [468, 283] width 16 height 18
click at [601, 312] on button "Run Scenarios" at bounding box center [612, 310] width 54 height 18
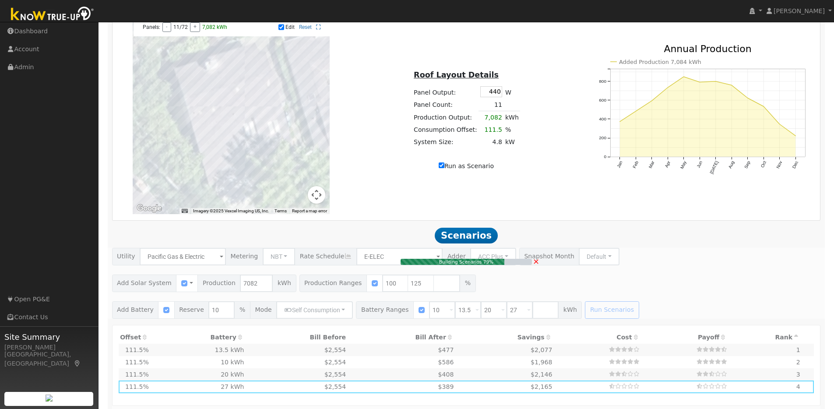
type input "5.9"
type input "$18,294"
type input "$13,635"
type input "$9,579"
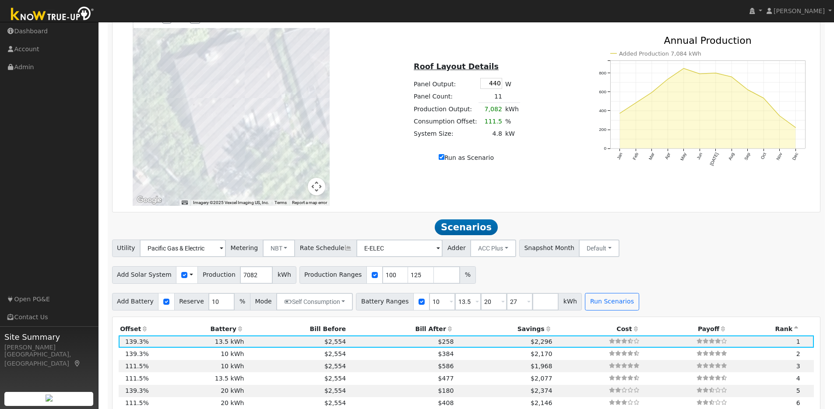
scroll to position [573, 0]
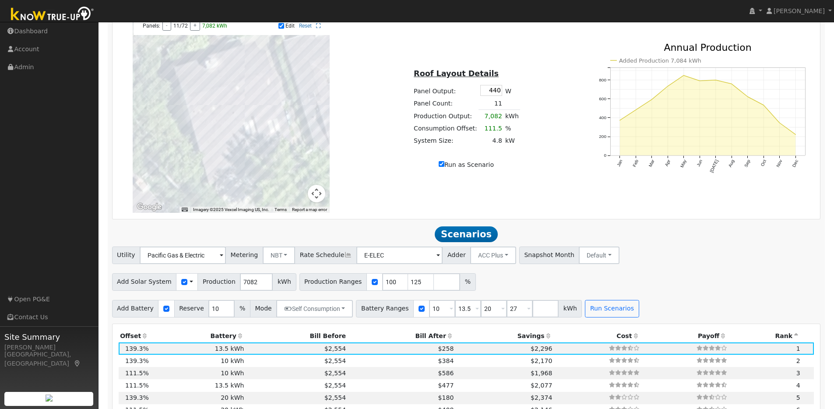
click at [219, 118] on div at bounding box center [231, 114] width 197 height 197
click at [217, 106] on div at bounding box center [231, 114] width 197 height 197
click at [256, 124] on div at bounding box center [231, 114] width 197 height 197
click at [260, 122] on div at bounding box center [231, 114] width 197 height 197
click at [271, 120] on div at bounding box center [231, 114] width 197 height 197
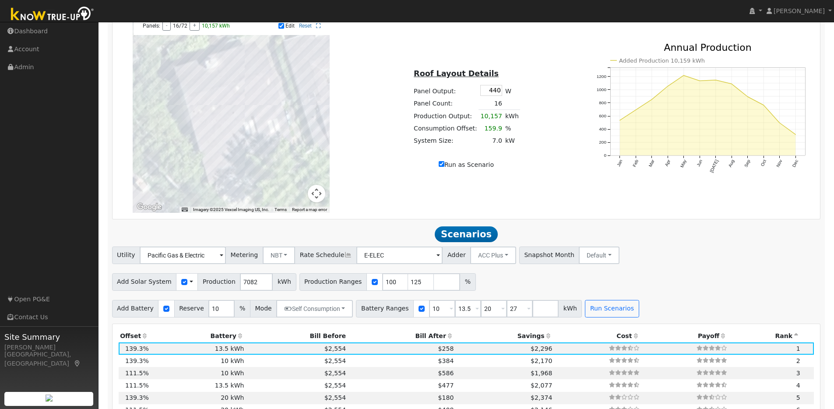
click at [442, 167] on input "Run as Scenario" at bounding box center [442, 164] width 6 height 6
checkbox input "false"
type input "6353"
type input "80"
type input "100"
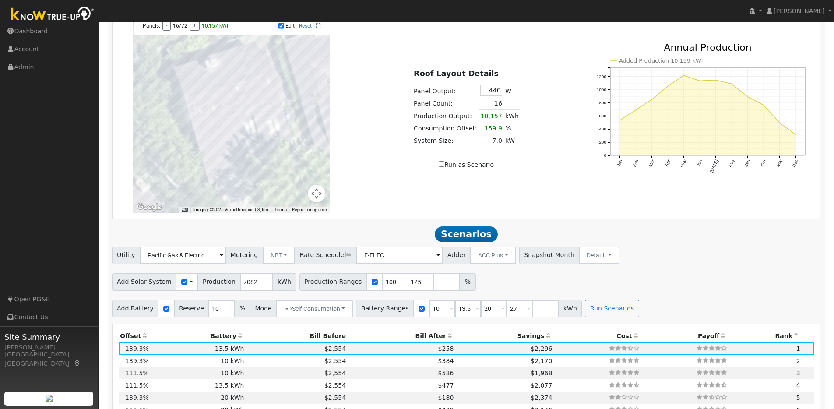
type input "125"
click at [442, 167] on input "Run as Scenario" at bounding box center [442, 164] width 6 height 6
checkbox input "true"
type input "10157"
type input "100"
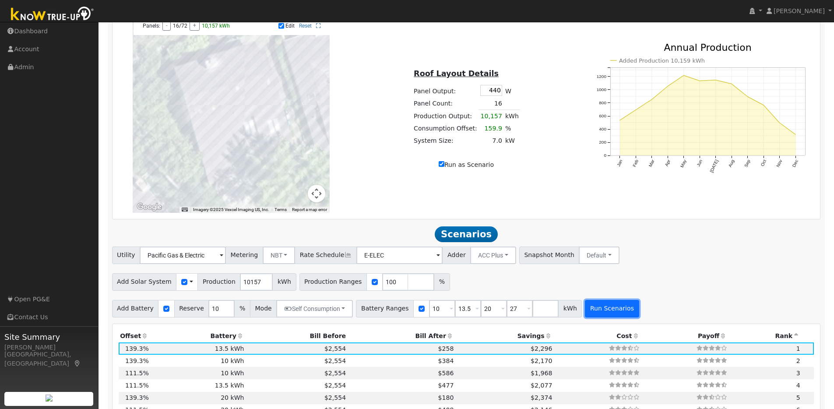
click at [611, 314] on button "Run Scenarios" at bounding box center [612, 309] width 54 height 18
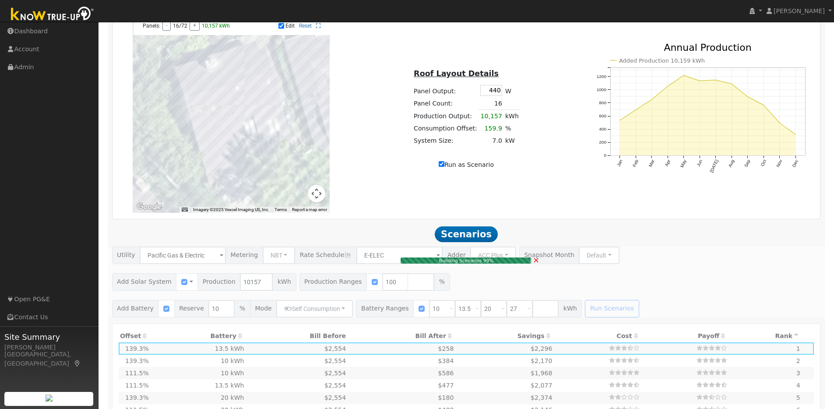
type input "7.0"
type input "$21,700"
type input "$10,601"
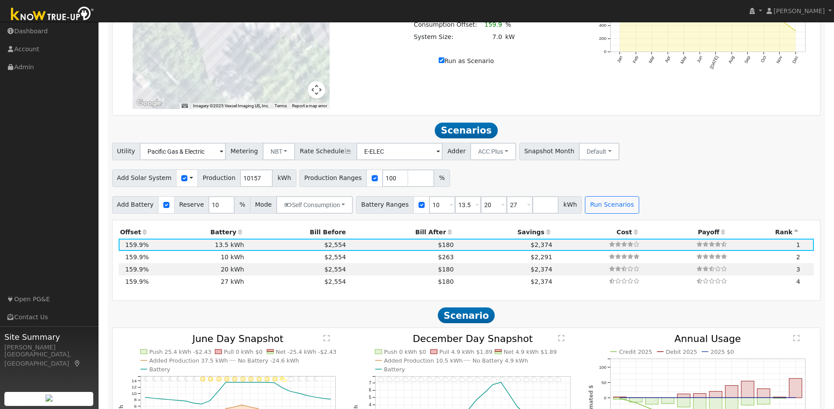
scroll to position [711, 0]
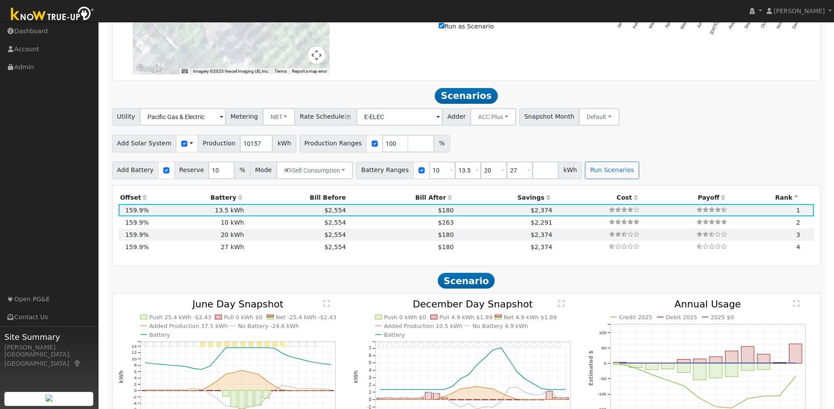
click at [239, 199] on icon at bounding box center [240, 197] width 8 height 6
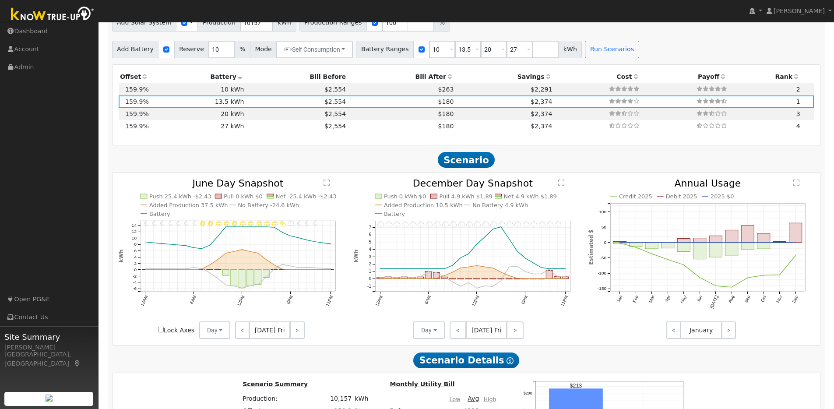
scroll to position [878, 0]
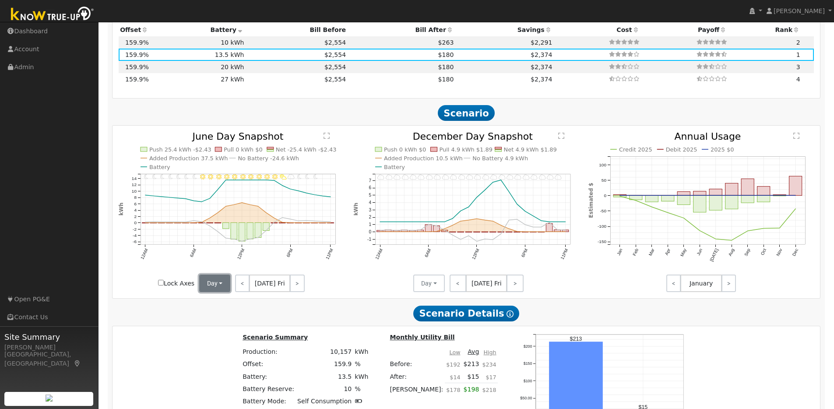
click at [226, 289] on button "Day" at bounding box center [215, 283] width 32 height 18
click at [227, 319] on link "Month Average" at bounding box center [230, 315] width 61 height 12
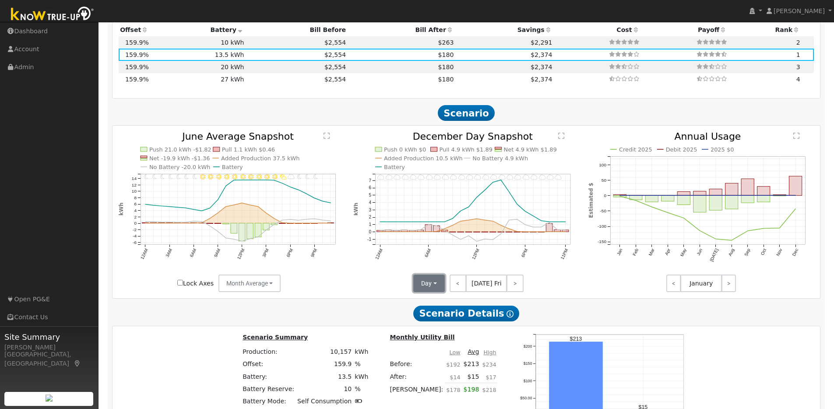
click at [433, 285] on button "Day" at bounding box center [429, 283] width 32 height 18
click at [442, 319] on link "Month Average" at bounding box center [444, 315] width 61 height 12
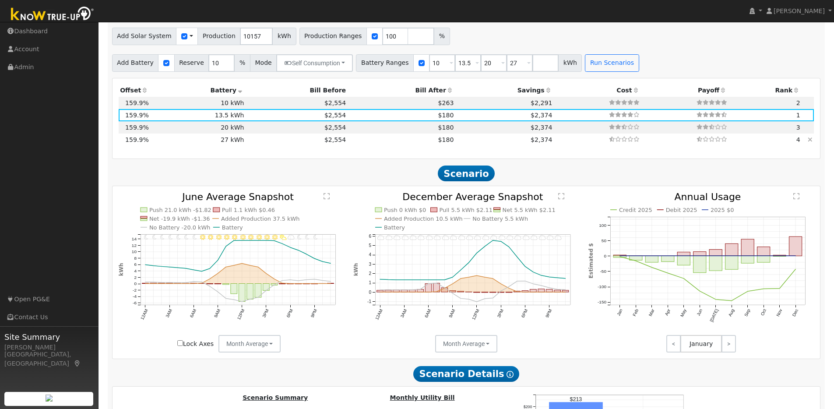
scroll to position [816, 0]
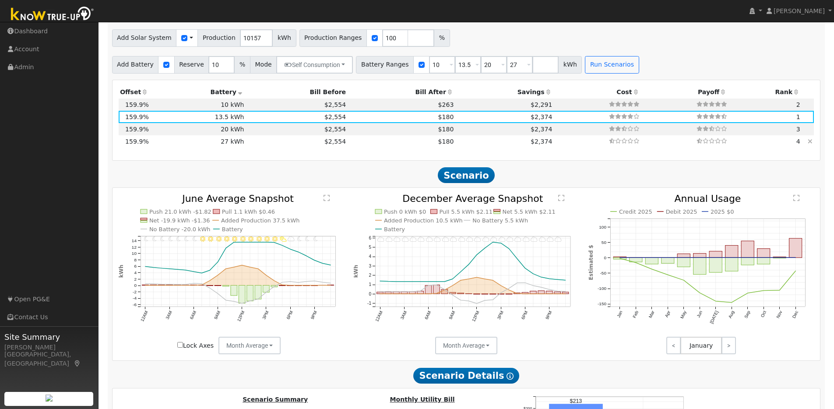
click at [184, 146] on td "27 kWh" at bounding box center [197, 141] width 95 height 12
type input "$27,270"
type input "$14,691"
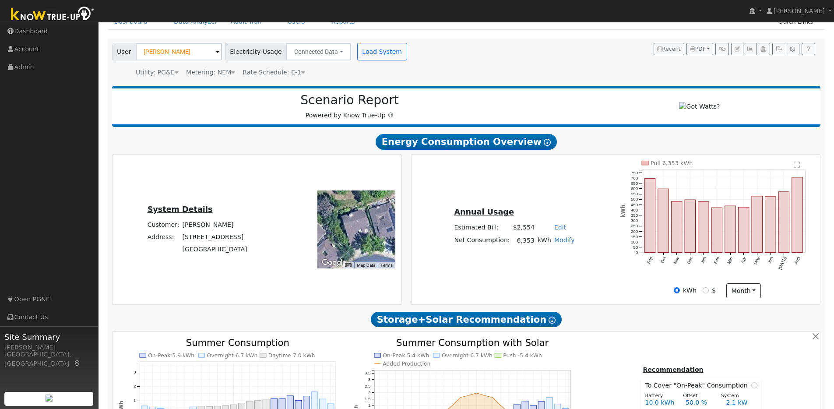
scroll to position [35, 0]
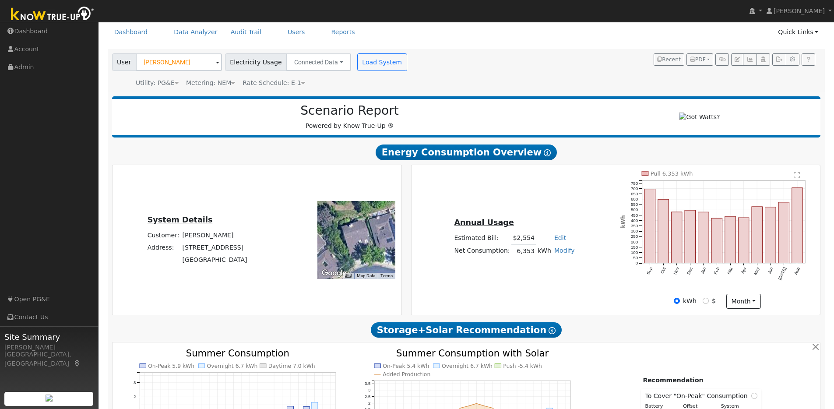
click at [562, 254] on link "Modify" at bounding box center [564, 250] width 21 height 7
click at [551, 285] on link "Add Electric Vehicle" at bounding box center [533, 284] width 73 height 12
type input "200"
click at [571, 277] on button "Save" at bounding box center [570, 274] width 25 height 15
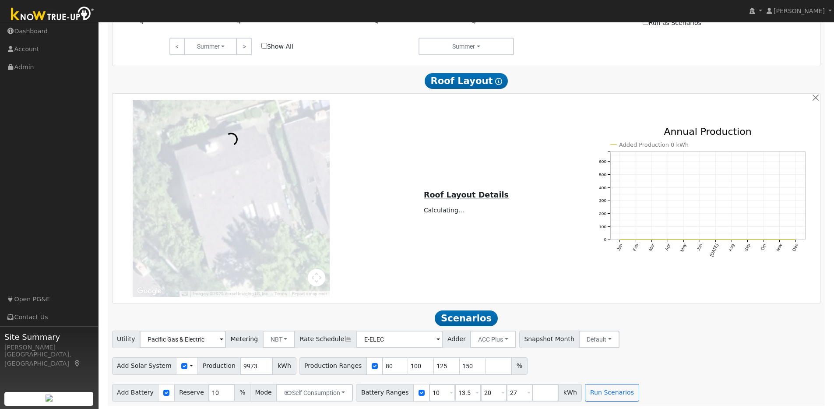
scroll to position [494, 0]
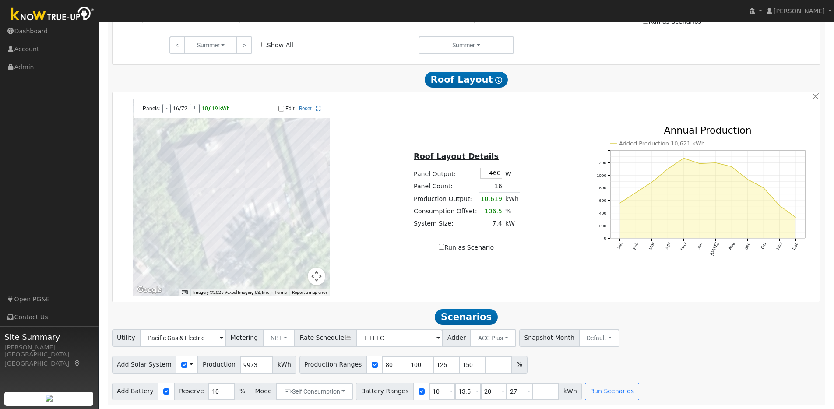
drag, startPoint x: 444, startPoint y: 248, endPoint x: 450, endPoint y: 249, distance: 6.2
click at [444, 248] on input "Run as Scenario" at bounding box center [442, 247] width 6 height 6
checkbox input "true"
type input "10619"
type input "100"
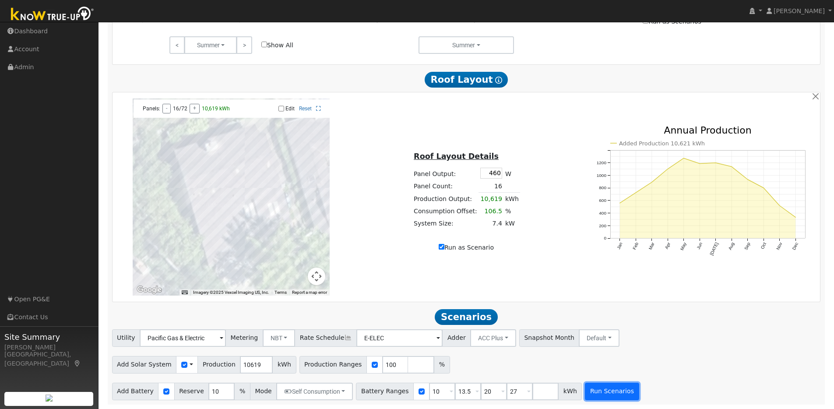
click at [595, 385] on button "Run Scenarios" at bounding box center [612, 392] width 54 height 18
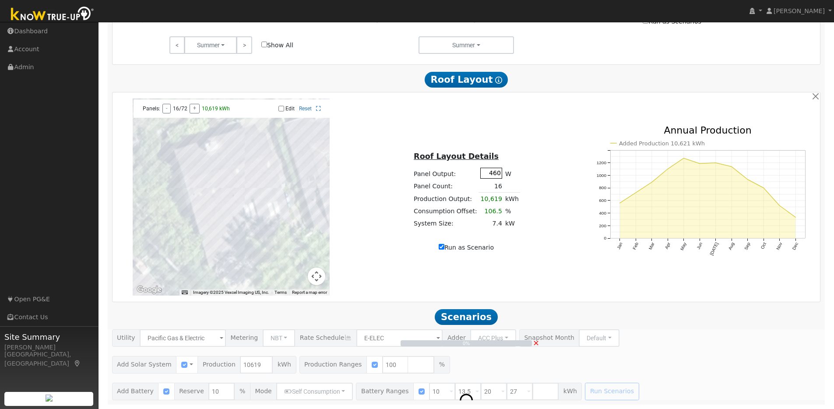
click at [493, 172] on input "460" at bounding box center [491, 173] width 22 height 11
type input "440"
type input "10157"
click at [528, 165] on div "Roof Layout Details Panel Output: 440 W Panel Count: 16 Production Output: 10,6…" at bounding box center [466, 197] width 235 height 110
click at [443, 249] on label "Run as Scenario" at bounding box center [466, 247] width 55 height 9
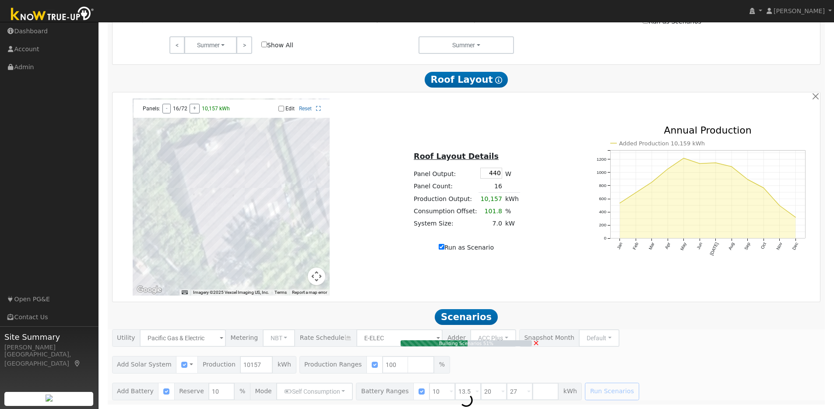
click at [443, 249] on input "Run as Scenario" at bounding box center [442, 247] width 6 height 6
checkbox input "false"
type input "9973"
type input "80"
type input "100"
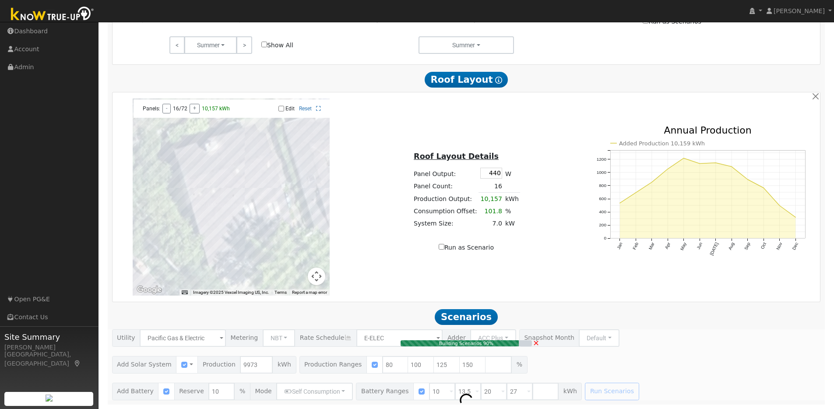
type input "7.1"
type input "$21,946"
type input "$13,635"
type input "$10,674"
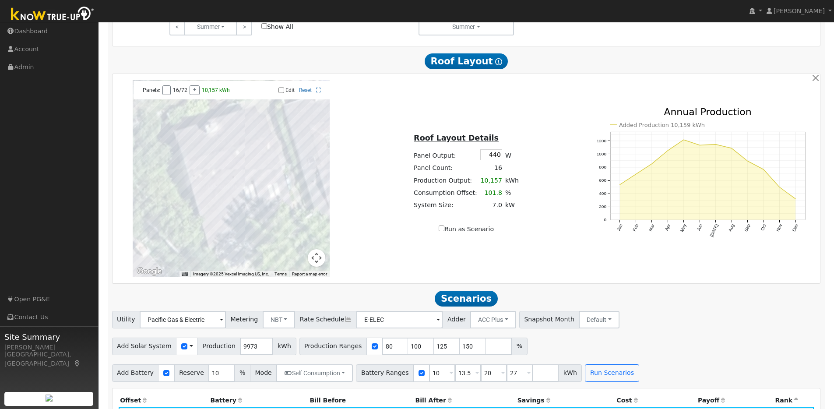
scroll to position [418, 0]
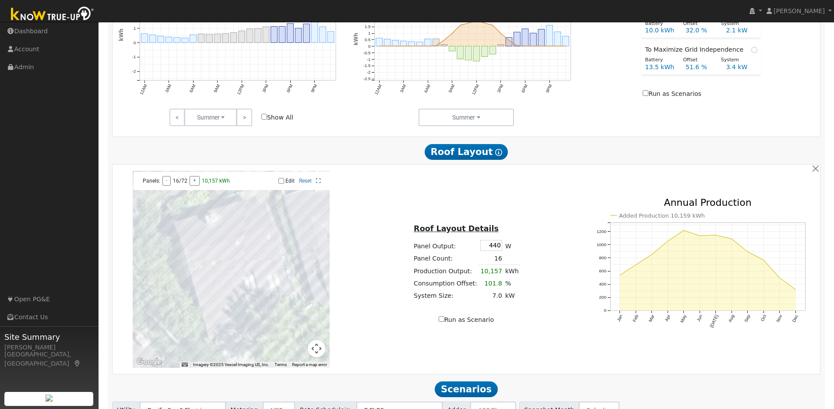
click at [443, 322] on input "Run as Scenario" at bounding box center [442, 319] width 6 height 6
checkbox input "true"
type input "10157"
type input "100"
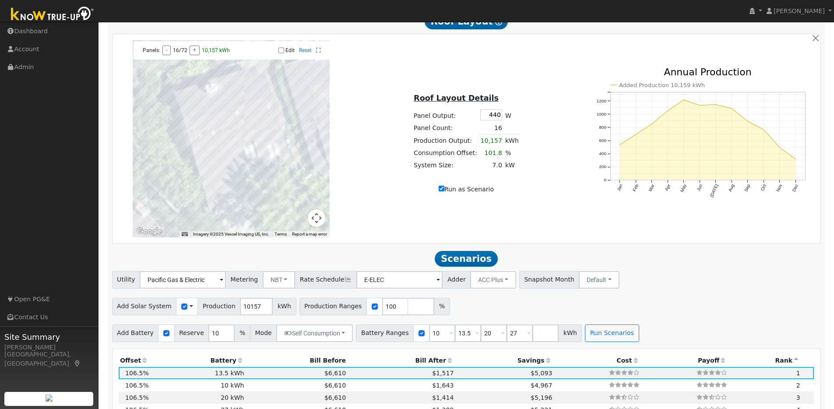
scroll to position [551, 0]
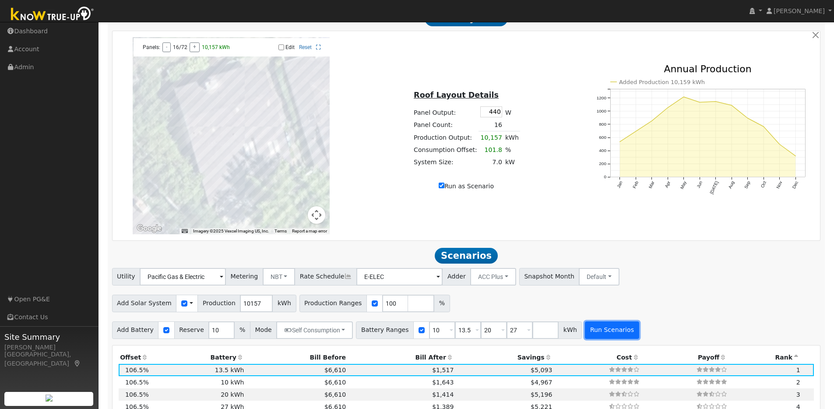
click at [595, 330] on button "Run Scenarios" at bounding box center [612, 330] width 54 height 18
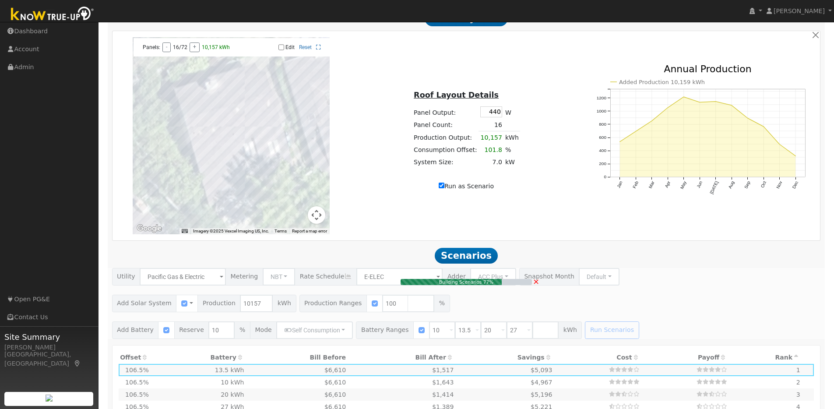
type input "7.0"
type input "$21,700"
type input "$10,601"
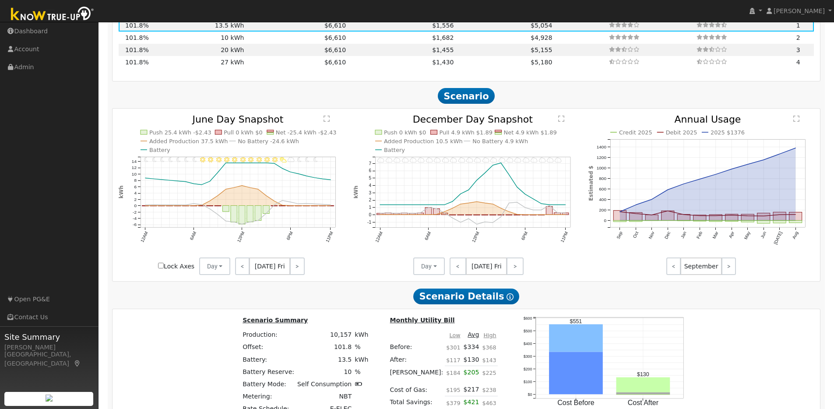
scroll to position [911, 0]
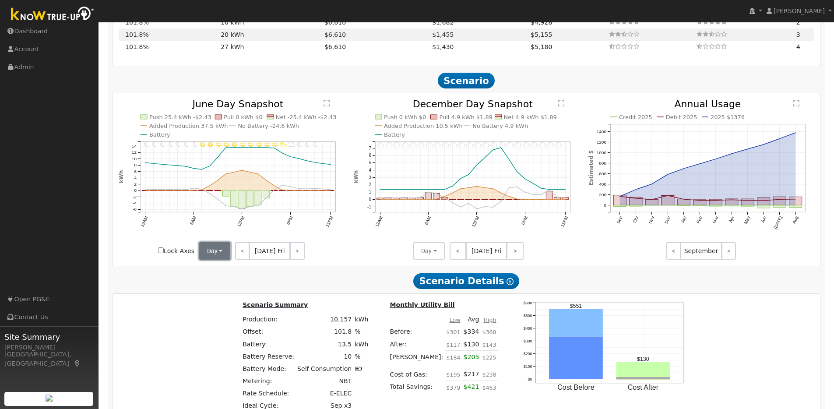
click at [224, 255] on button "Day" at bounding box center [215, 251] width 32 height 18
click at [226, 288] on link "Month Average" at bounding box center [230, 282] width 61 height 12
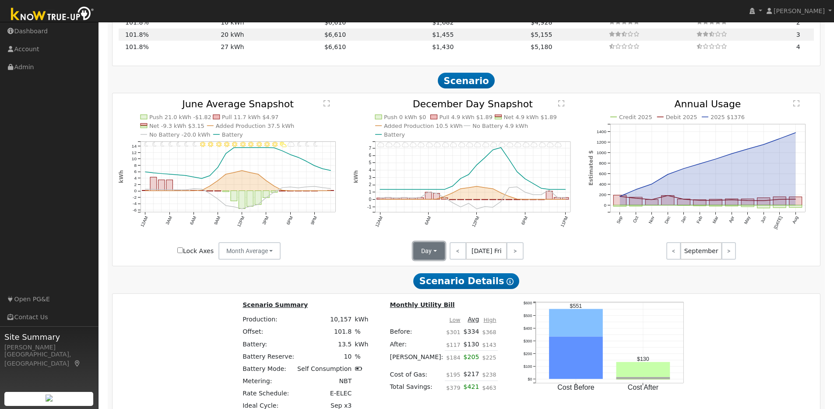
click at [434, 255] on button "Day" at bounding box center [429, 251] width 32 height 18
click at [436, 288] on link "Month Average" at bounding box center [444, 282] width 61 height 12
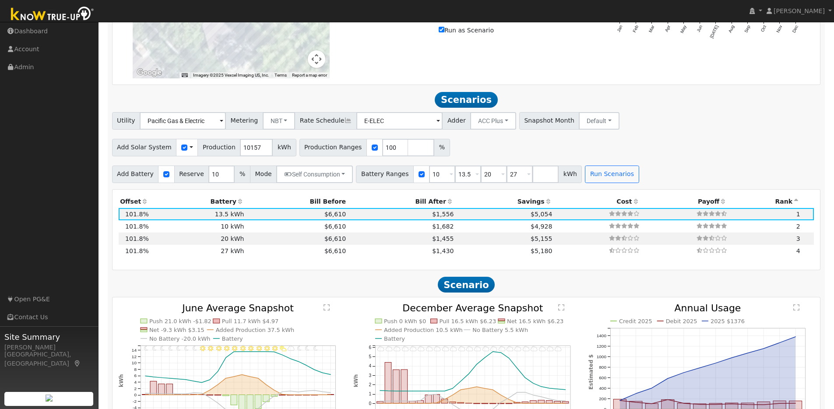
scroll to position [765, 0]
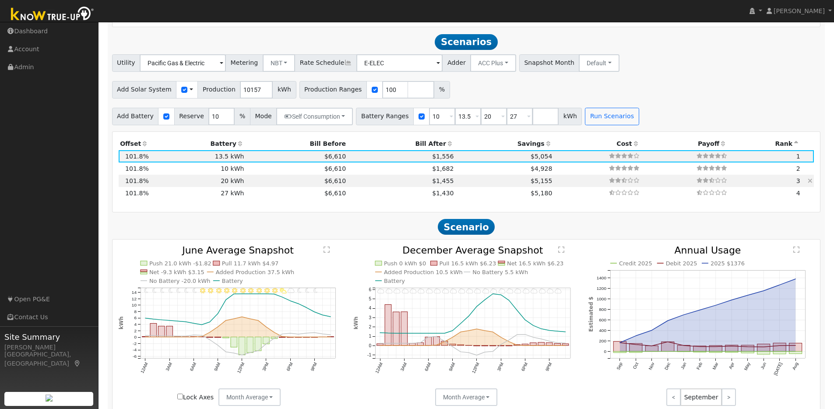
click at [229, 187] on td "20 kWh" at bounding box center [197, 181] width 95 height 12
type input "$20,200"
type input "$12,570"
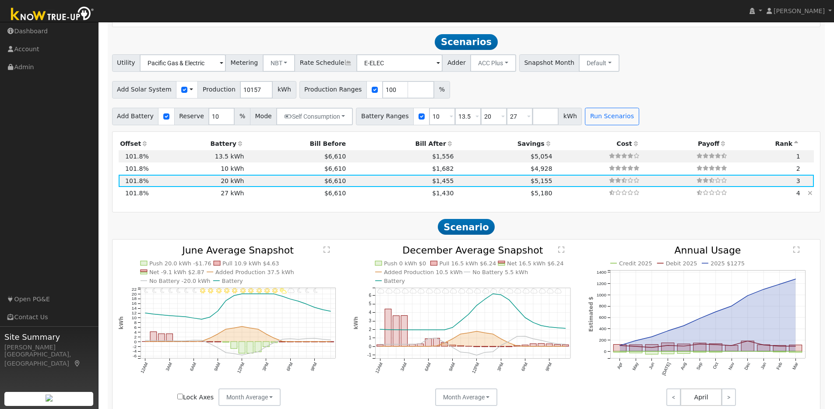
click at [232, 197] on td "27 kWh" at bounding box center [197, 193] width 95 height 12
type input "$27,270"
type input "$14,691"
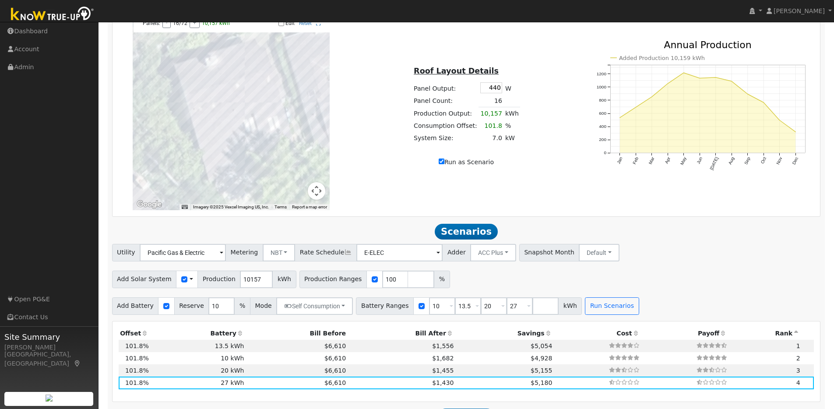
scroll to position [549, 0]
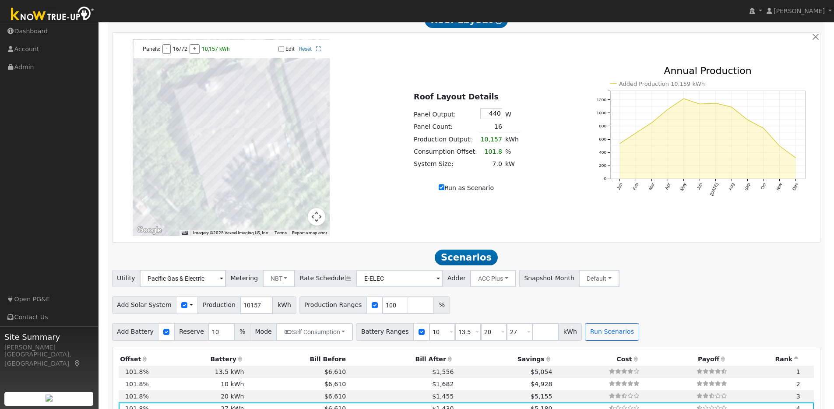
click at [282, 52] on input "Edit" at bounding box center [281, 49] width 6 height 6
checkbox input "true"
click at [233, 156] on div at bounding box center [231, 137] width 197 height 197
click at [226, 157] on div at bounding box center [231, 137] width 197 height 197
click at [219, 158] on div at bounding box center [231, 137] width 197 height 197
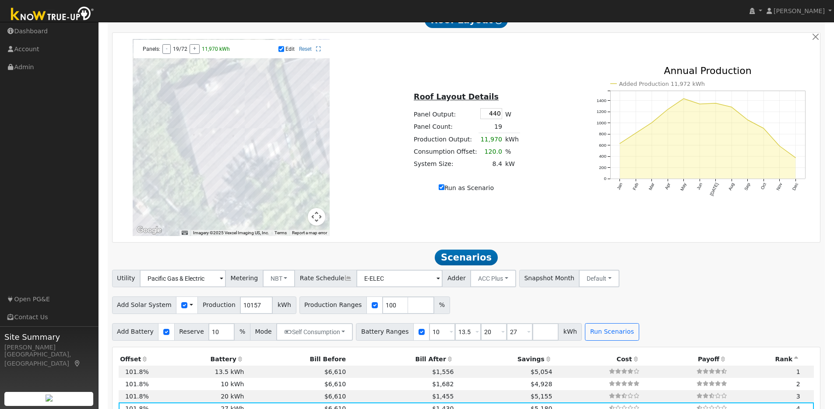
click at [206, 130] on div at bounding box center [231, 137] width 197 height 197
click at [446, 191] on label "Run as Scenario" at bounding box center [466, 187] width 55 height 9
click at [444, 190] on input "Run as Scenario" at bounding box center [442, 187] width 6 height 6
checkbox input "false"
type input "9973"
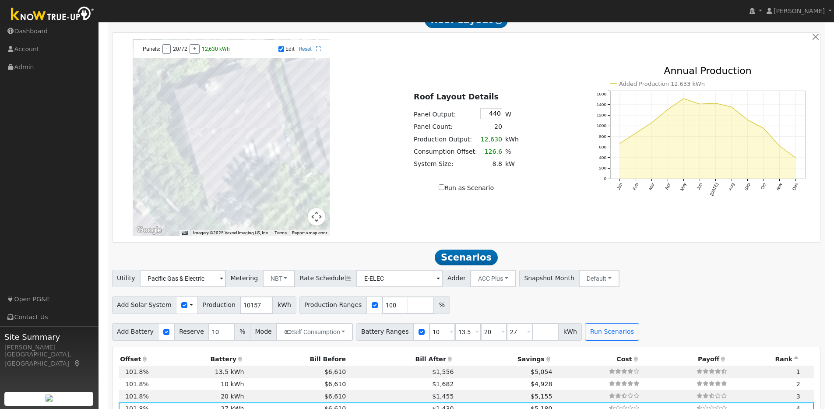
type input "80"
type input "100"
click at [440, 190] on input "Run as Scenario" at bounding box center [442, 187] width 6 height 6
checkbox input "true"
type input "12630"
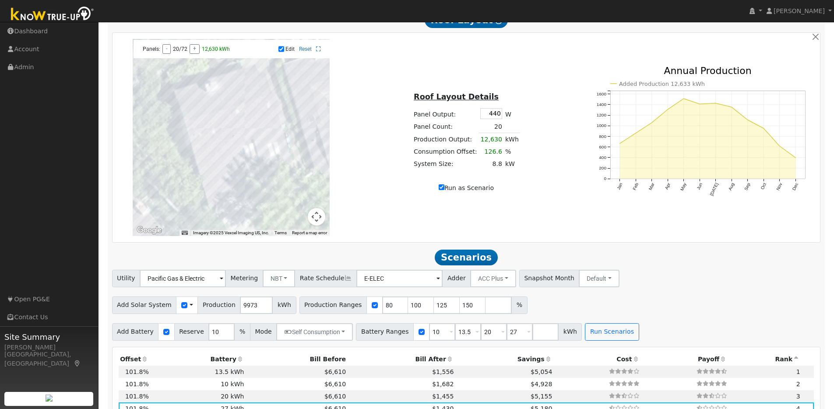
type input "100"
click at [593, 335] on button "Run Scenarios" at bounding box center [612, 332] width 54 height 18
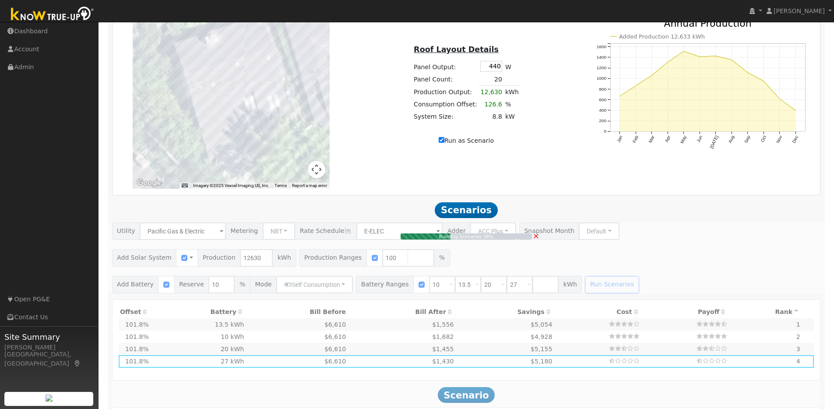
scroll to position [649, 0]
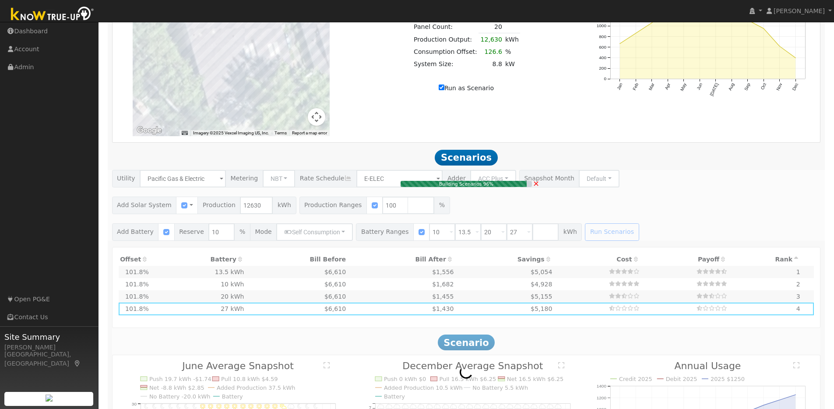
type input "8.8"
type input "$27,280"
type input "$13,635"
type input "$12,275"
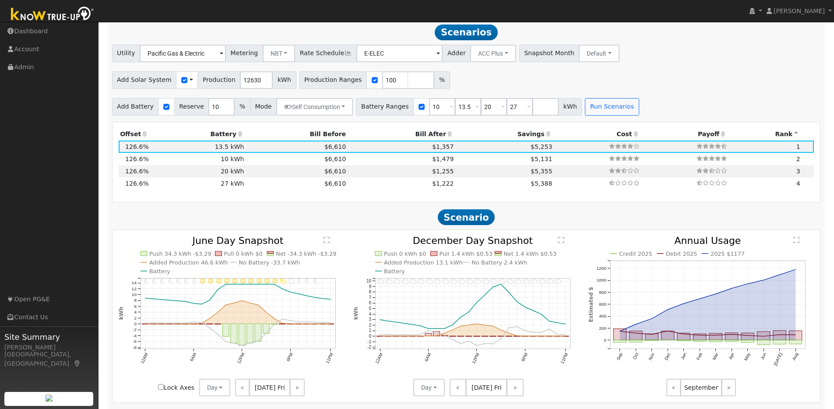
scroll to position [776, 0]
